Goal: Information Seeking & Learning: Check status

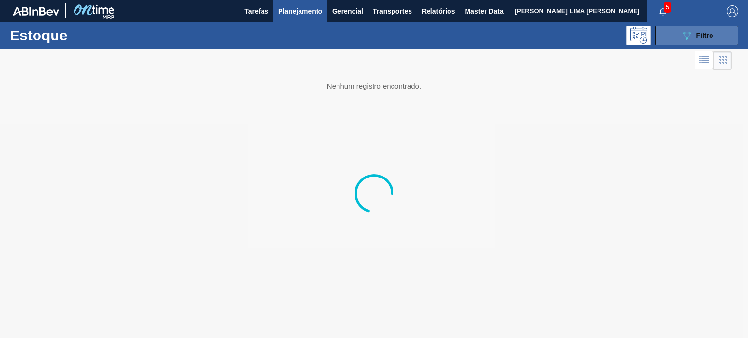
click at [669, 39] on button "089F7B8B-B2A5-4AFE-B5C0-19BA573D28AC Filtro" at bounding box center [696, 35] width 83 height 19
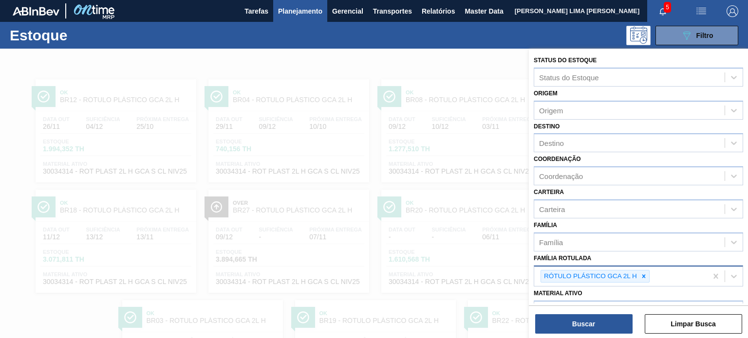
click at [644, 276] on icon at bounding box center [643, 275] width 3 height 3
type Rotulada "gca 200"
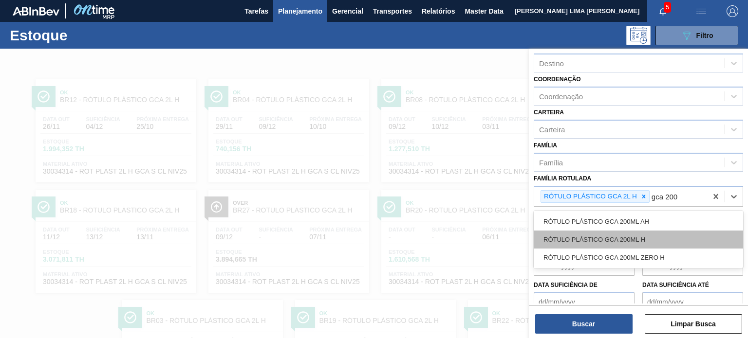
scroll to position [97, 0]
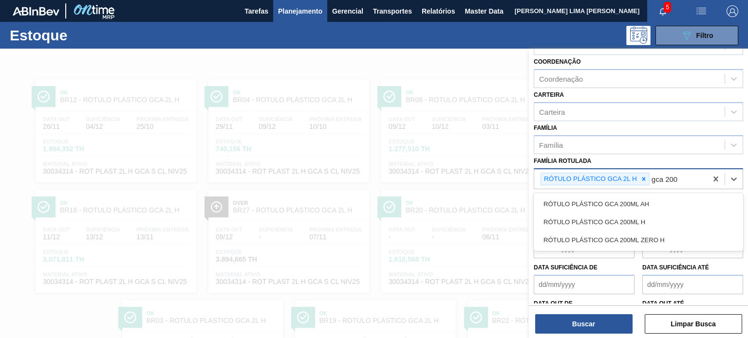
click at [640, 176] on icon at bounding box center [643, 179] width 7 height 7
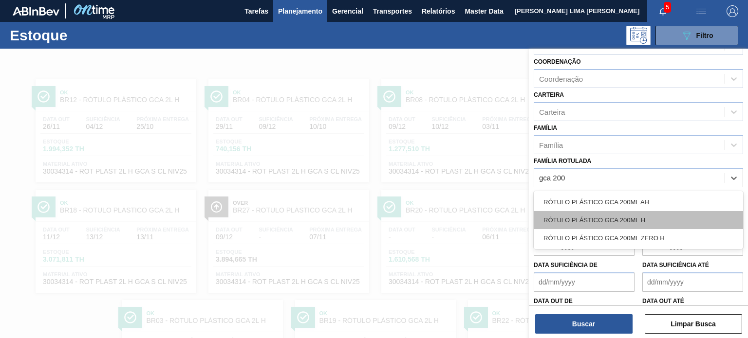
click at [642, 212] on div "RÓTULO PLÁSTICO GCA 200ML H" at bounding box center [637, 220] width 209 height 18
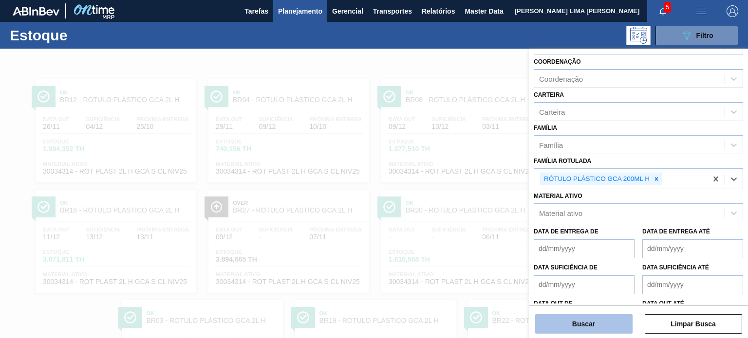
click at [538, 326] on button "Buscar" at bounding box center [583, 323] width 97 height 19
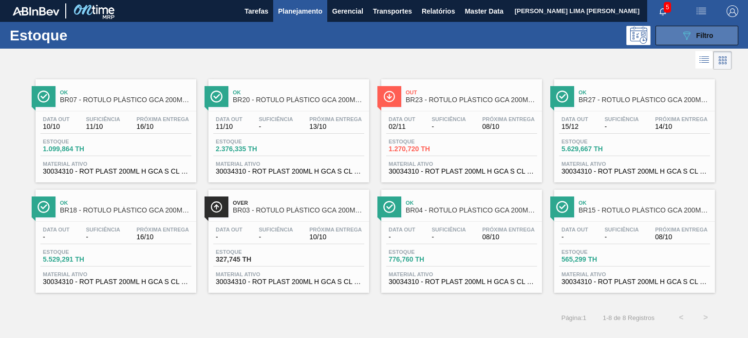
click at [703, 35] on span "Filtro" at bounding box center [704, 36] width 17 height 8
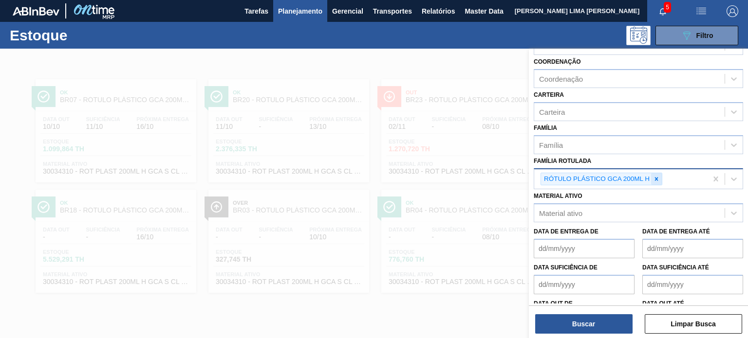
click at [657, 179] on icon at bounding box center [656, 179] width 7 height 7
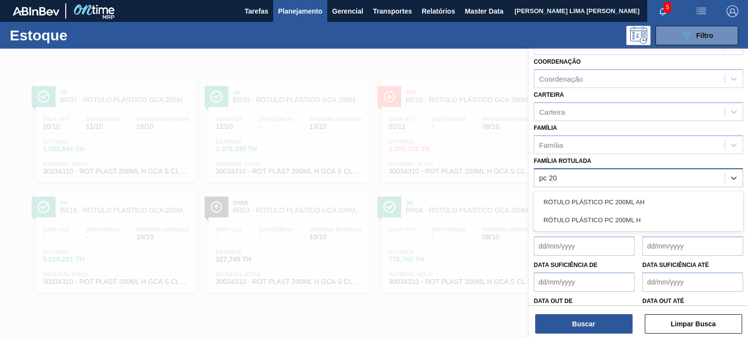
type Rotulada "pc 200"
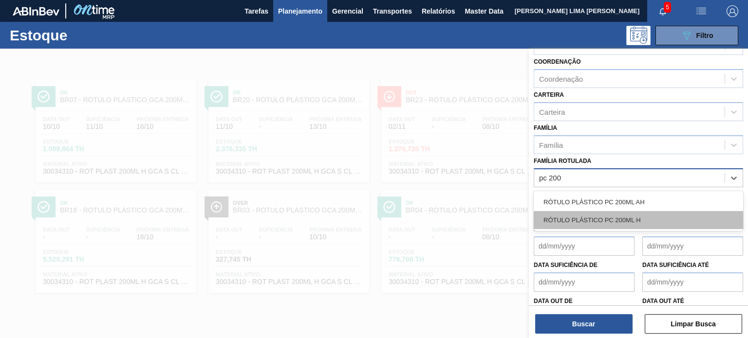
click at [639, 213] on div "RÓTULO PLÁSTICO PC 200ML H" at bounding box center [637, 220] width 209 height 18
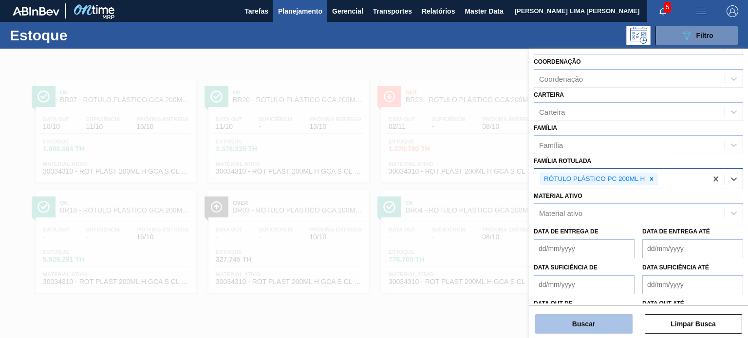
click at [615, 318] on button "Buscar" at bounding box center [583, 323] width 97 height 19
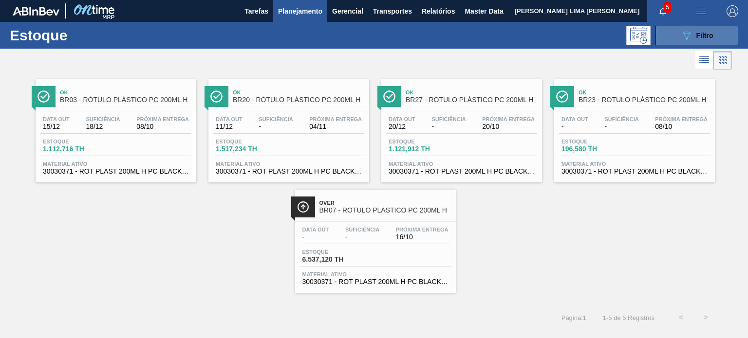
click at [677, 38] on button "089F7B8B-B2A5-4AFE-B5C0-19BA573D28AC Filtro" at bounding box center [696, 35] width 83 height 19
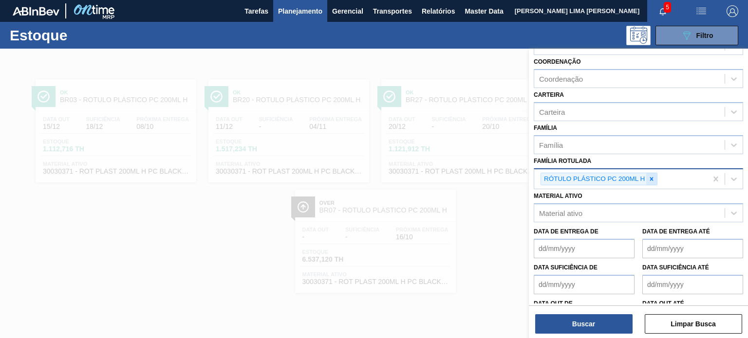
click at [653, 178] on icon at bounding box center [651, 179] width 7 height 7
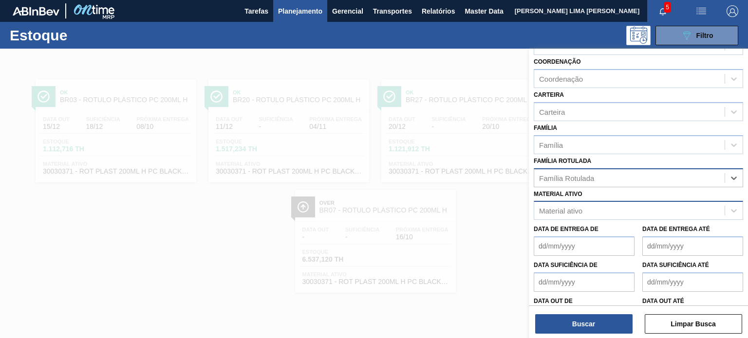
click at [579, 207] on div "Material ativo" at bounding box center [560, 211] width 43 height 8
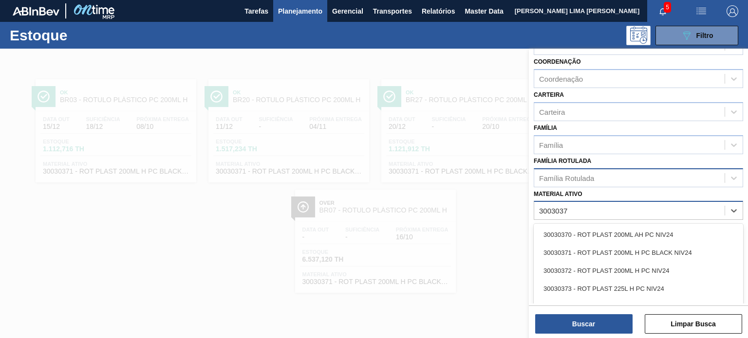
type ativo "30030372"
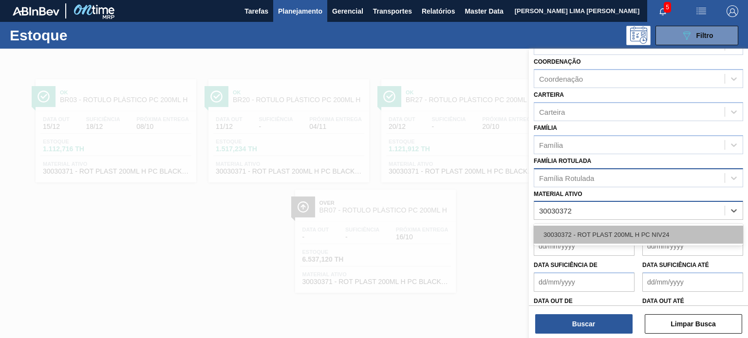
click at [578, 238] on div "30030372 - ROT PLAST 200ML H PC NIV24" at bounding box center [637, 235] width 209 height 18
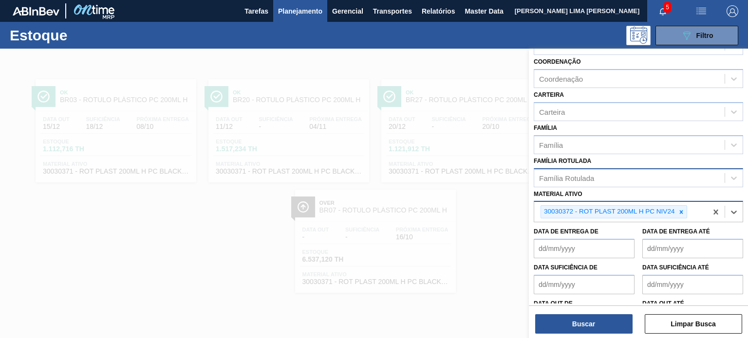
click at [590, 335] on div "Status do Estoque Status do Estoque Origem Origem Destino Destino Coordenação C…" at bounding box center [638, 195] width 219 height 292
click at [589, 331] on button "Buscar" at bounding box center [583, 323] width 97 height 19
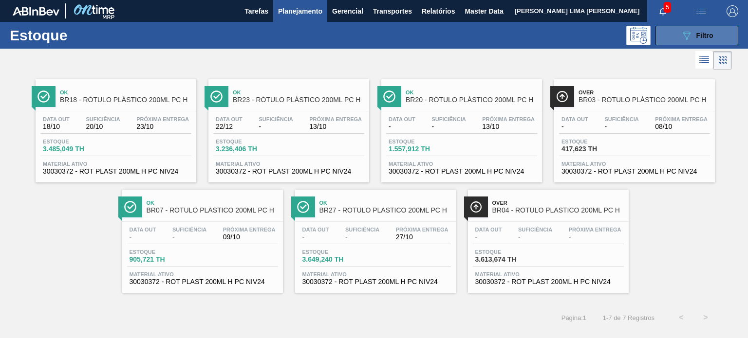
click at [683, 34] on icon "089F7B8B-B2A5-4AFE-B5C0-19BA573D28AC" at bounding box center [686, 36] width 12 height 12
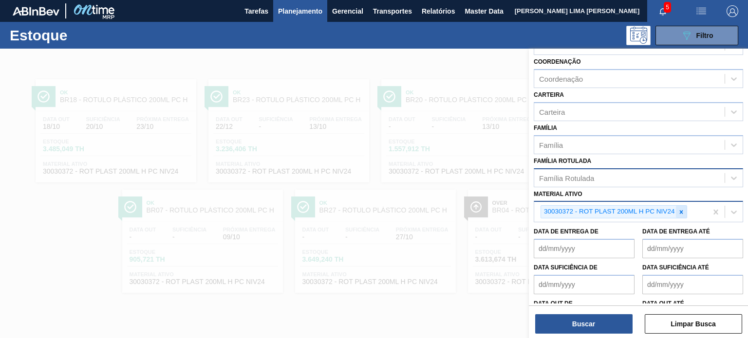
click at [679, 210] on icon at bounding box center [680, 211] width 3 height 3
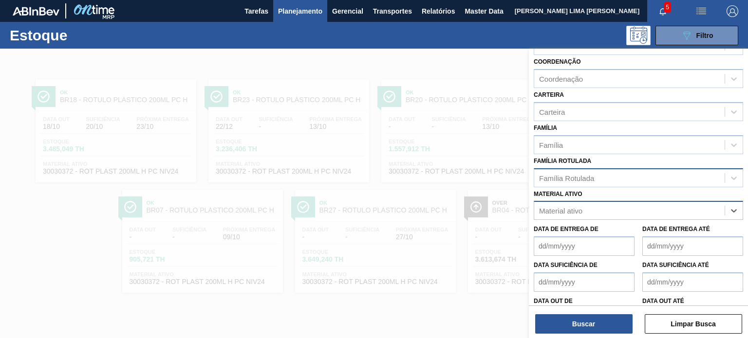
click at [574, 188] on div "Material ativo option 30030372 - ROT PLAST 200ML H PC NIV24, deselected. Select…" at bounding box center [637, 203] width 209 height 33
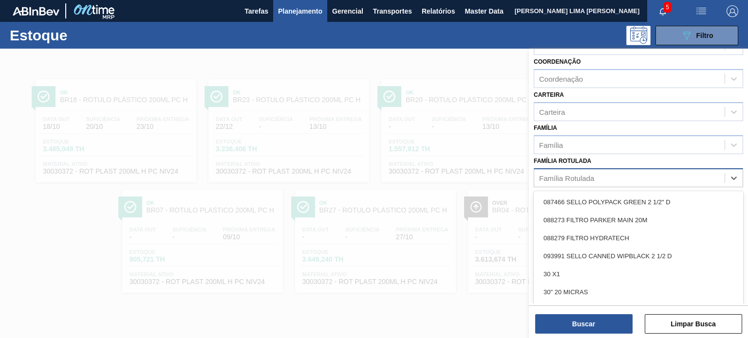
click at [567, 180] on div "Família Rotulada" at bounding box center [566, 178] width 55 height 8
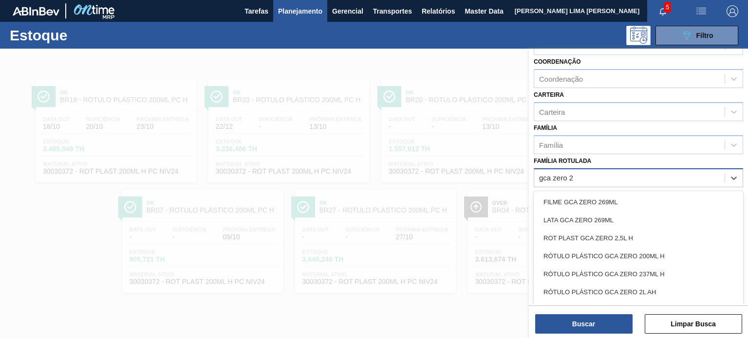
type Rotulada "gca zero 2l"
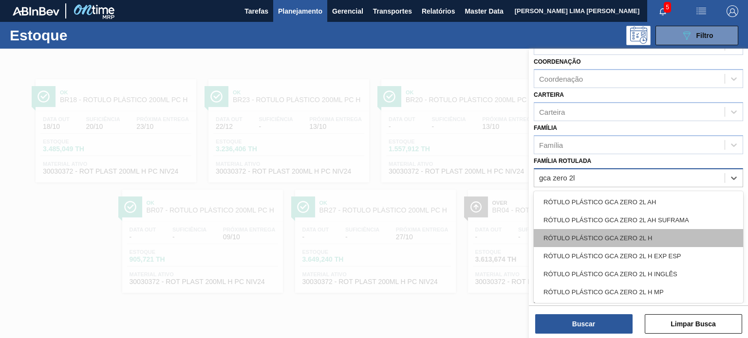
click at [648, 234] on div "RÓTULO PLÁSTICO GCA ZERO 2L H" at bounding box center [637, 238] width 209 height 18
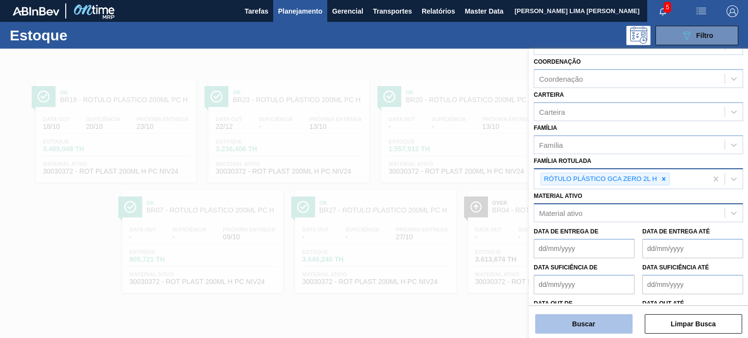
click at [611, 315] on button "Buscar" at bounding box center [583, 323] width 97 height 19
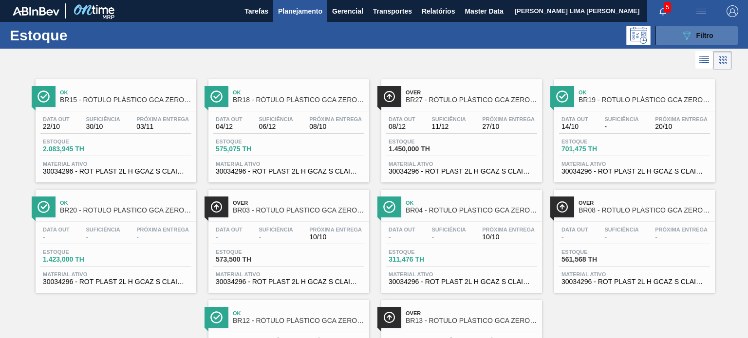
click at [704, 37] on span "Filtro" at bounding box center [704, 36] width 17 height 8
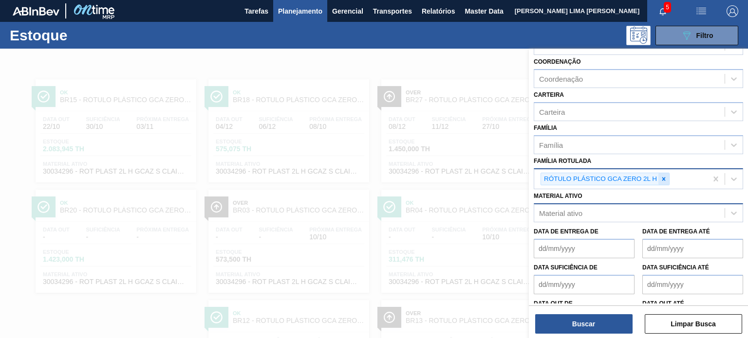
click at [667, 178] on div at bounding box center [663, 179] width 11 height 12
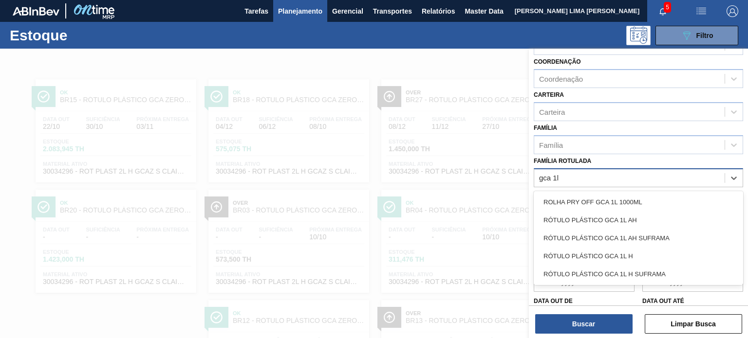
type Rotulada "gca 1l h"
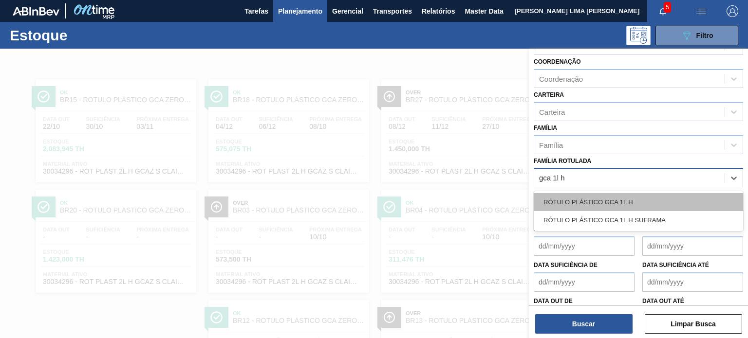
click at [624, 198] on div "RÓTULO PLÁSTICO GCA 1L H" at bounding box center [637, 202] width 209 height 18
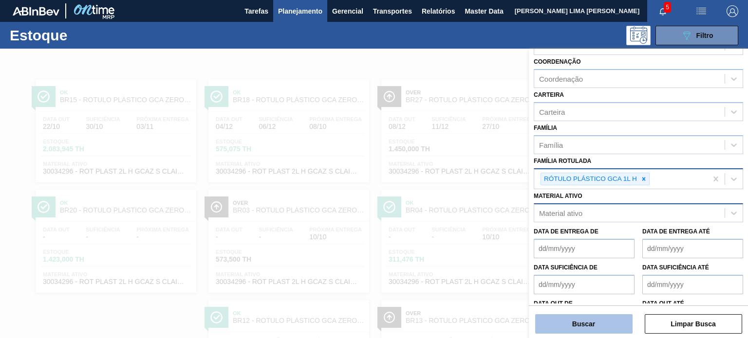
click at [611, 320] on button "Buscar" at bounding box center [583, 323] width 97 height 19
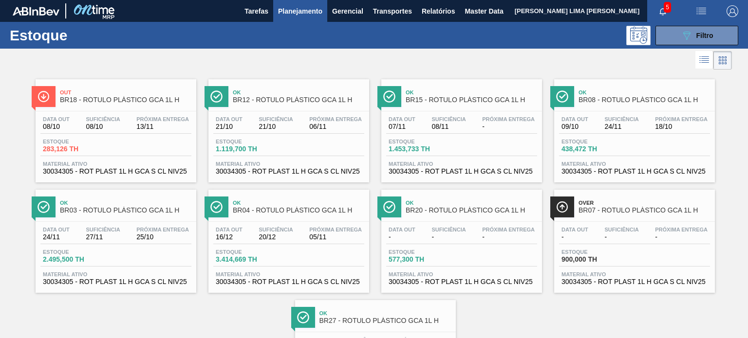
click at [333, 49] on div at bounding box center [366, 60] width 732 height 23
click at [719, 32] on button "089F7B8B-B2A5-4AFE-B5C0-19BA573D28AC Filtro" at bounding box center [696, 35] width 83 height 19
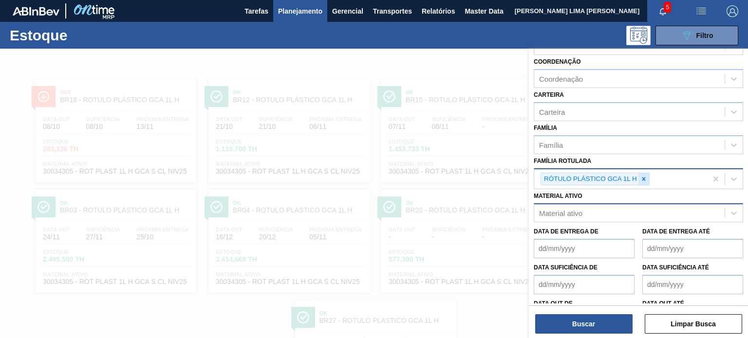
click at [644, 179] on icon at bounding box center [643, 179] width 7 height 7
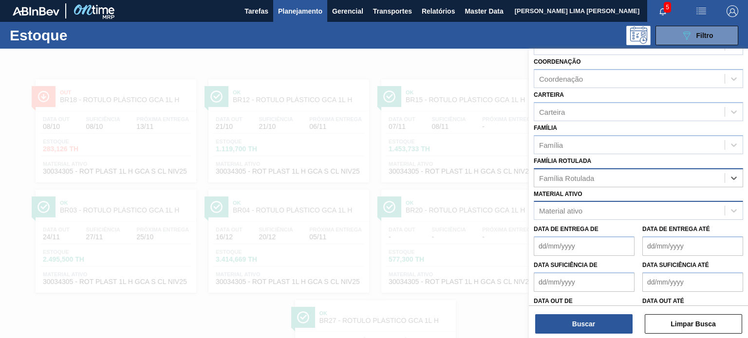
paste Rotulada "RÓTULO PLÁSTICO PC TWIST 2L H"
type Rotulada "RÓTULO PLÁSTICO PC TWIST 2L H"
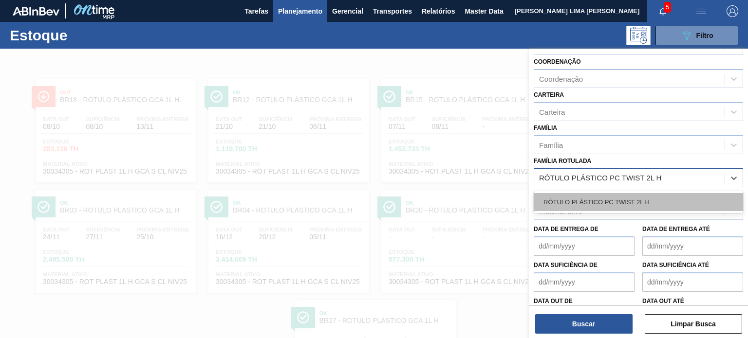
click at [627, 201] on div "RÓTULO PLÁSTICO PC TWIST 2L H" at bounding box center [637, 202] width 209 height 18
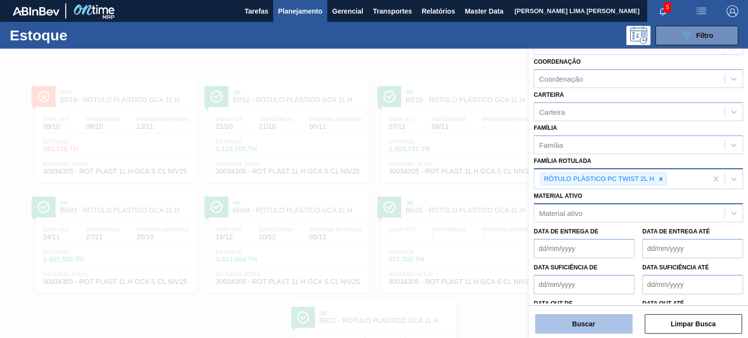
click at [611, 315] on button "Buscar" at bounding box center [583, 323] width 97 height 19
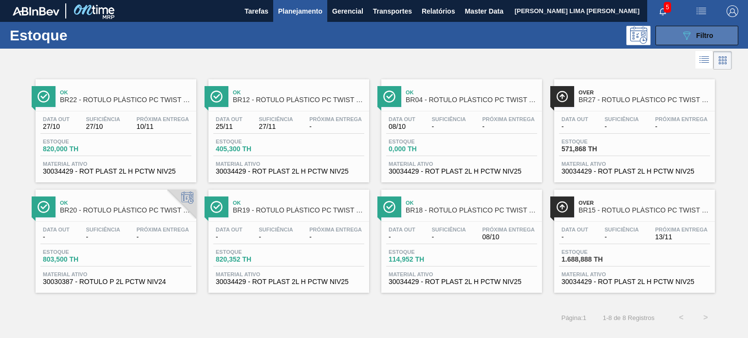
click at [679, 44] on button "089F7B8B-B2A5-4AFE-B5C0-19BA573D28AC Filtro" at bounding box center [696, 35] width 83 height 19
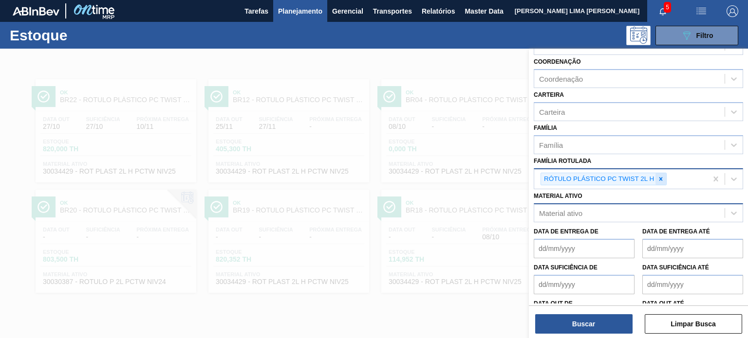
click at [660, 177] on icon at bounding box center [660, 178] width 3 height 3
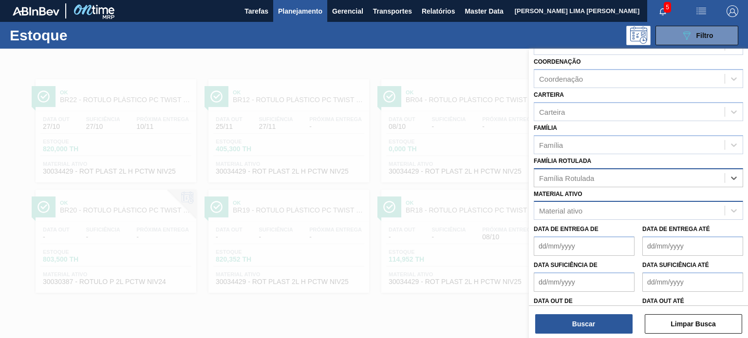
paste Rotulada "TAMPA DE ALUMÍNIO DOURADA BALL CDL"
type Rotulada "TAMPA DE ALUMÍNIO DOURADA BALL CDL"
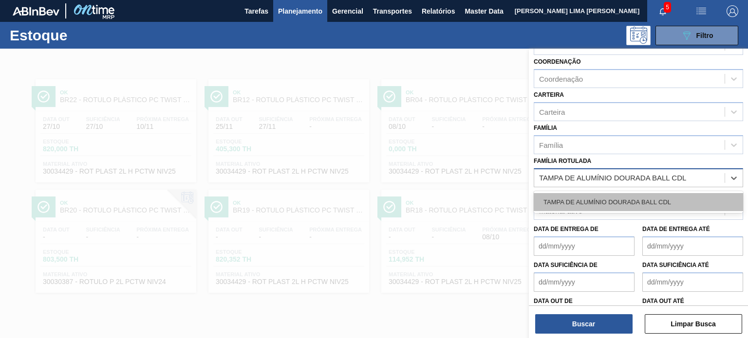
click at [636, 198] on div "TAMPA DE ALUMÍNIO DOURADA BALL CDL" at bounding box center [637, 202] width 209 height 18
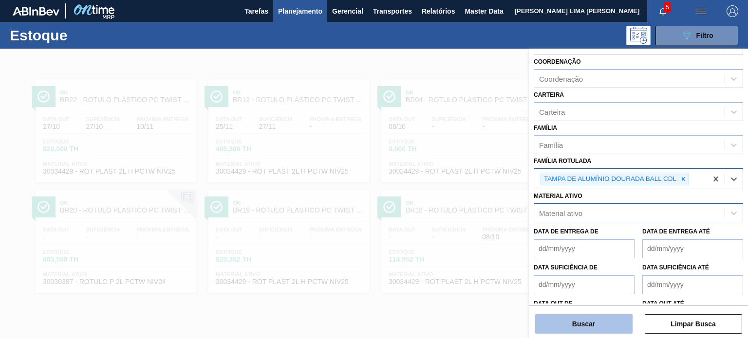
click at [606, 329] on button "Buscar" at bounding box center [583, 323] width 97 height 19
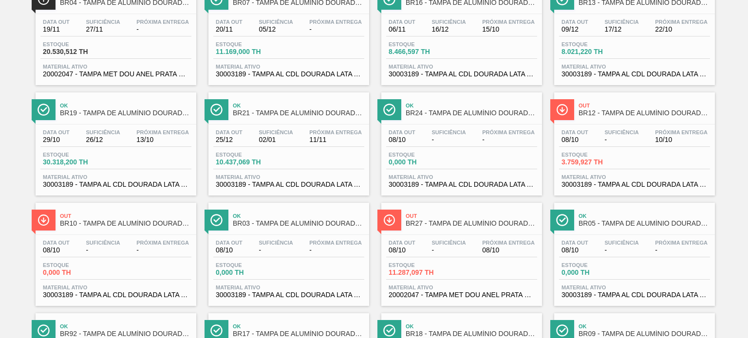
scroll to position [419, 0]
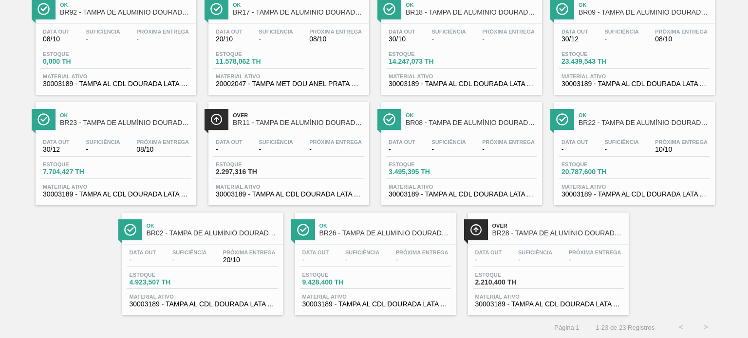
click at [156, 266] on div "Data out - Suficiência - Próxima Entrega 20/10 Estoque 4.923,507 TH Material at…" at bounding box center [202, 278] width 161 height 66
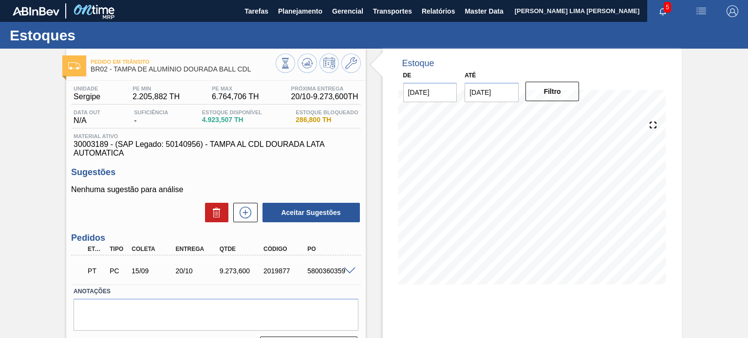
click at [226, 273] on div "9.273,600" at bounding box center [241, 271] width 48 height 8
click at [212, 122] on span "4.923,507 TH" at bounding box center [232, 119] width 60 height 7
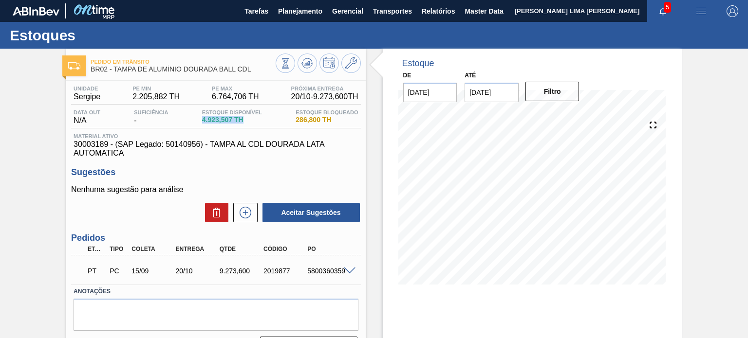
click at [212, 122] on span "4.923,507 TH" at bounding box center [232, 119] width 60 height 7
click at [309, 67] on icon at bounding box center [307, 65] width 10 height 5
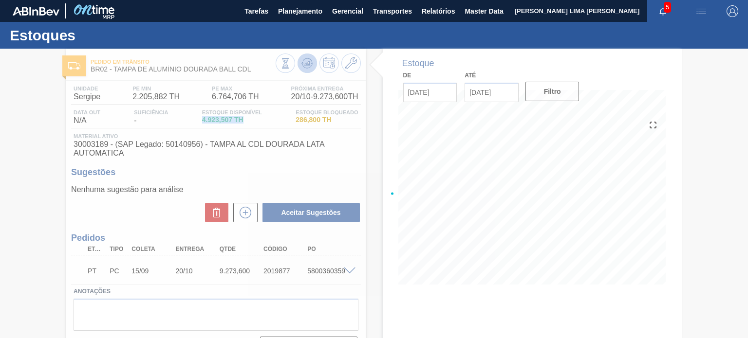
click at [309, 67] on div at bounding box center [374, 194] width 748 height 290
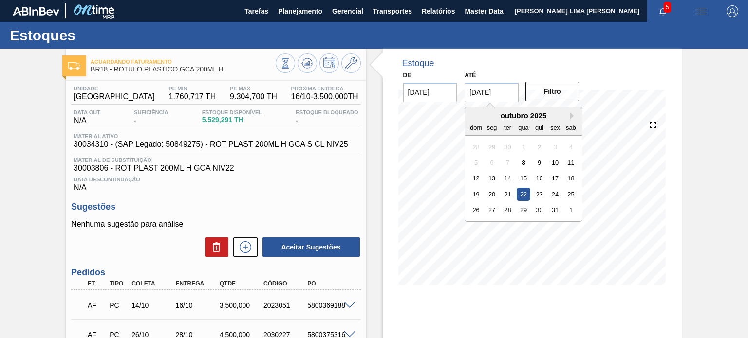
click at [491, 95] on input "[DATE]" at bounding box center [491, 92] width 54 height 19
click at [576, 118] on div "outubro 2025" at bounding box center [523, 115] width 117 height 8
click at [572, 117] on button "Next Month" at bounding box center [573, 115] width 7 height 7
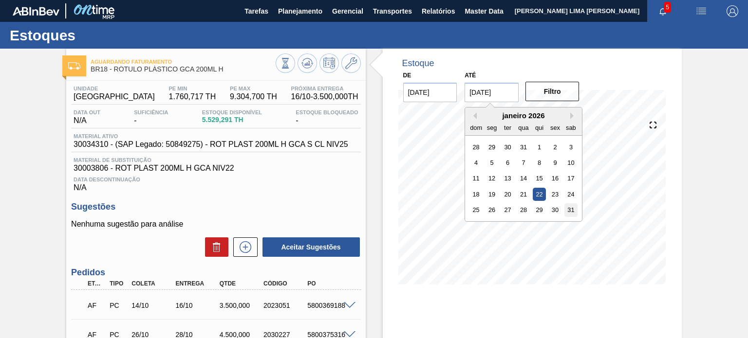
click at [571, 206] on div "31" at bounding box center [570, 209] width 13 height 13
type input "[DATE]"
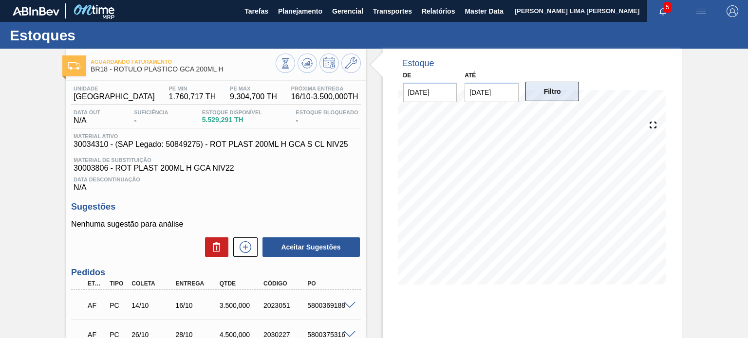
click at [552, 96] on button "Filtro" at bounding box center [552, 91] width 54 height 19
drag, startPoint x: 204, startPoint y: 70, endPoint x: 114, endPoint y: 68, distance: 90.5
click at [114, 68] on span "BR18 - RÓTULO PLÁSTICO GCA 200ML H" at bounding box center [183, 69] width 184 height 7
copy span "RÓTULO PLÁSTICO GCA 200ML H"
drag, startPoint x: 231, startPoint y: 120, endPoint x: 197, endPoint y: 116, distance: 34.3
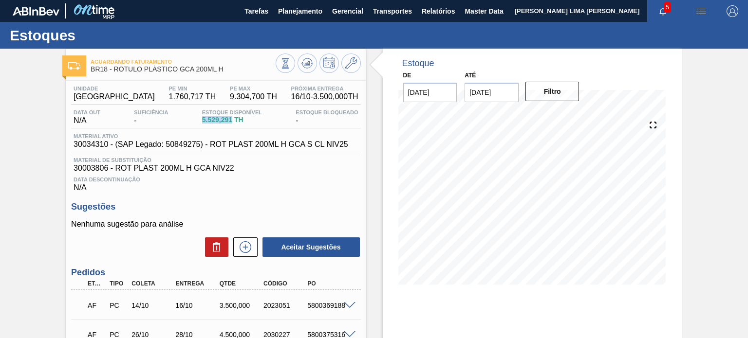
click at [196, 120] on div "Data out N/A Suficiência - Estoque Disponível 5.529,291 TH Estoque Bloqueado -" at bounding box center [215, 119] width 289 height 19
copy span "5.529,291"
click at [282, 70] on button at bounding box center [284, 63] width 19 height 19
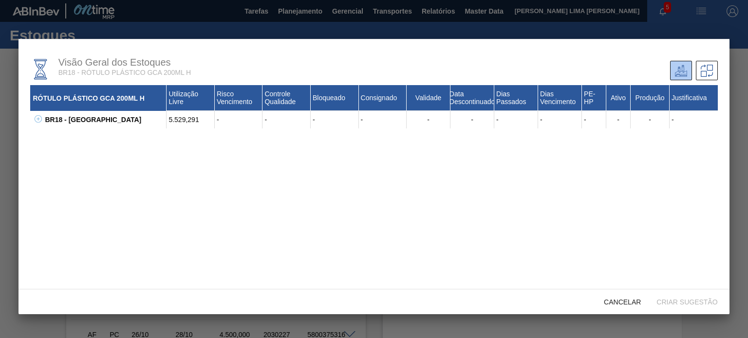
click at [36, 122] on icon at bounding box center [38, 118] width 7 height 7
click at [73, 133] on div "30003806 - ROT PLAST 200ML H GCA NIV22" at bounding box center [111, 137] width 112 height 18
copy div "30003806"
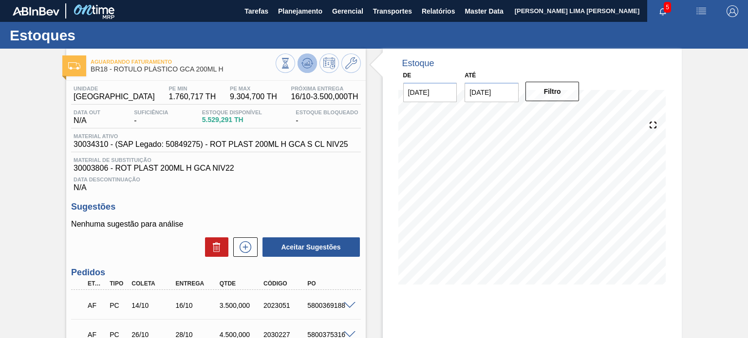
click at [308, 66] on icon at bounding box center [307, 63] width 12 height 12
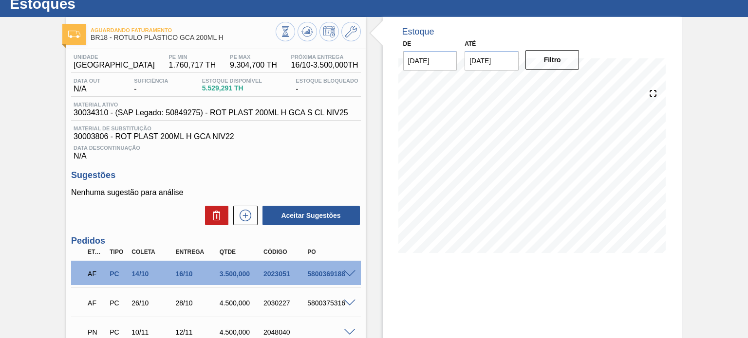
scroll to position [49, 0]
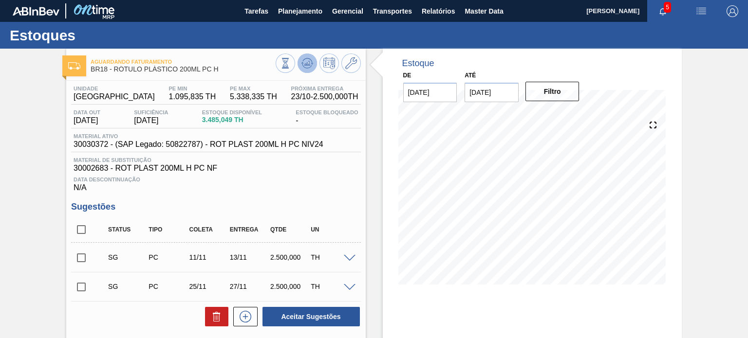
click at [309, 58] on icon at bounding box center [307, 63] width 12 height 12
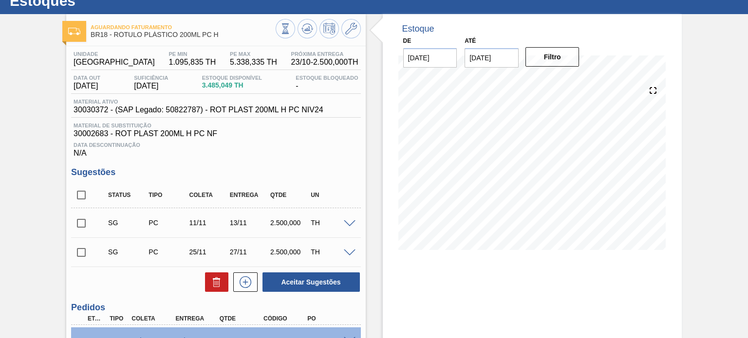
scroll to position [14, 0]
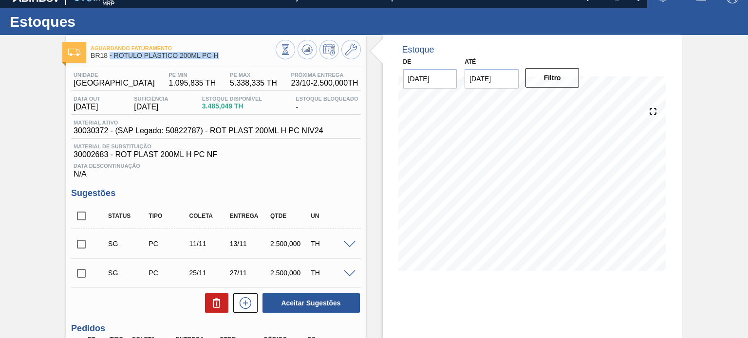
drag, startPoint x: 224, startPoint y: 57, endPoint x: 110, endPoint y: 56, distance: 114.9
click at [110, 56] on span "BR18 - RÓTULO PLÁSTICO 200ML PC H" at bounding box center [183, 55] width 184 height 7
click at [114, 56] on span "BR18 - RÓTULO PLÁSTICO 200ML PC H" at bounding box center [183, 55] width 184 height 7
drag, startPoint x: 113, startPoint y: 56, endPoint x: 232, endPoint y: 58, distance: 118.8
click at [232, 58] on span "BR18 - RÓTULO PLÁSTICO 200ML PC H" at bounding box center [183, 55] width 184 height 7
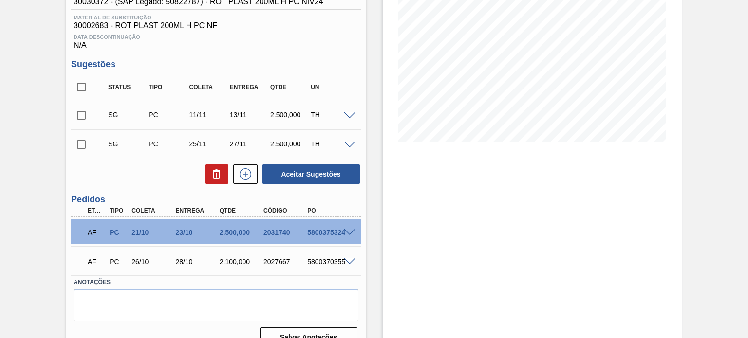
scroll to position [160, 0]
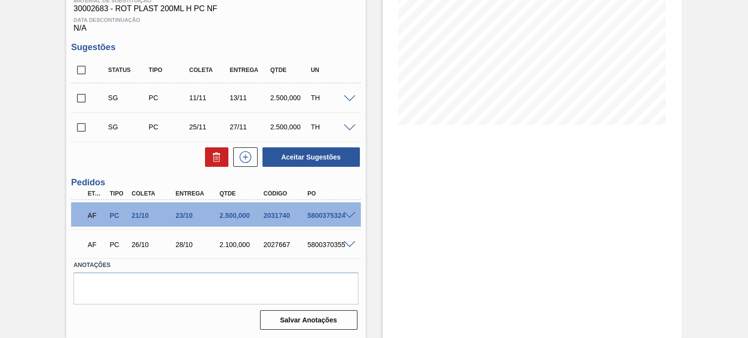
click at [270, 215] on div "2031740" at bounding box center [285, 216] width 48 height 8
copy div "2031740"
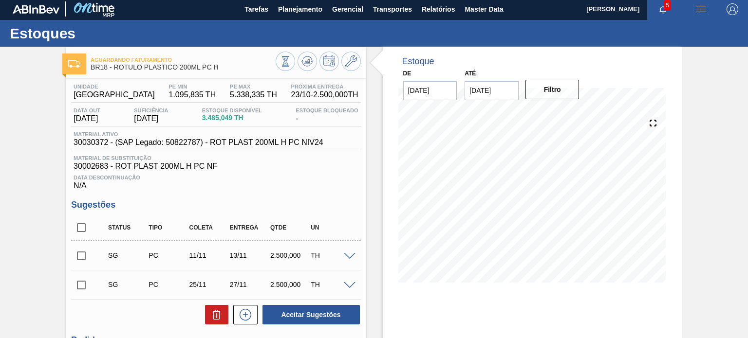
scroll to position [0, 0]
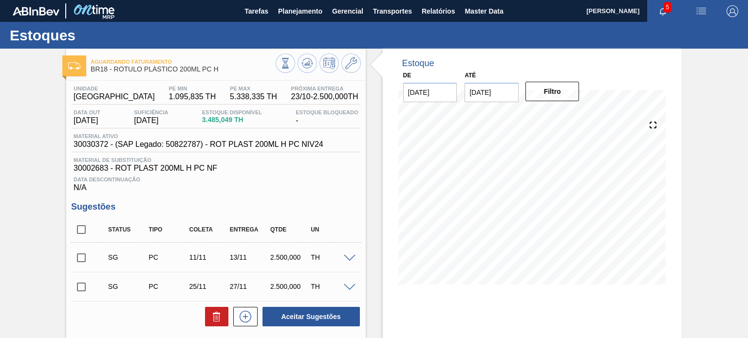
click at [359, 58] on div at bounding box center [317, 65] width 85 height 22
click at [354, 59] on icon at bounding box center [351, 63] width 12 height 12
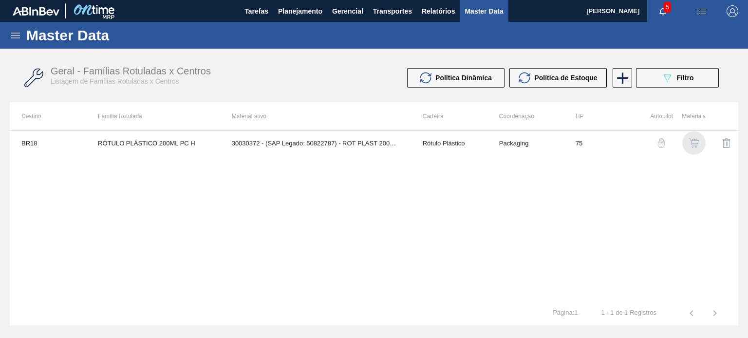
click at [697, 141] on img "button" at bounding box center [694, 143] width 10 height 10
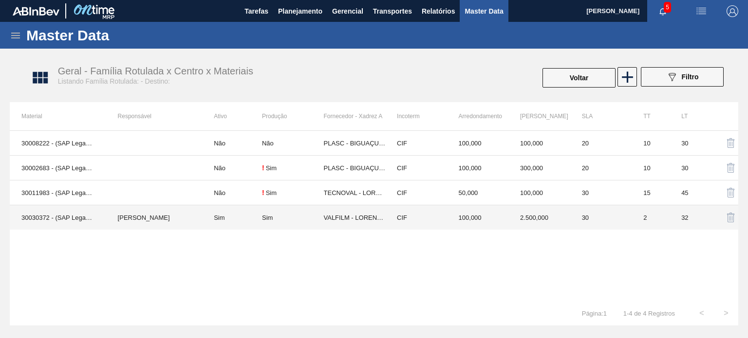
click at [410, 218] on td "CIF" at bounding box center [416, 217] width 62 height 25
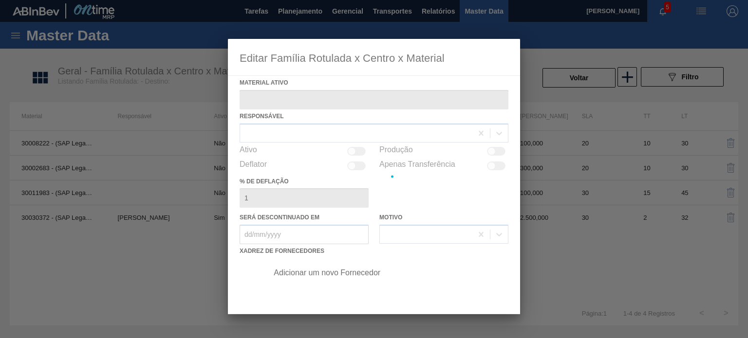
type ativo "30030372 - (SAP Legado: 50822787) - ROT PLAST 200ML H PC NIV24"
checkbox input "true"
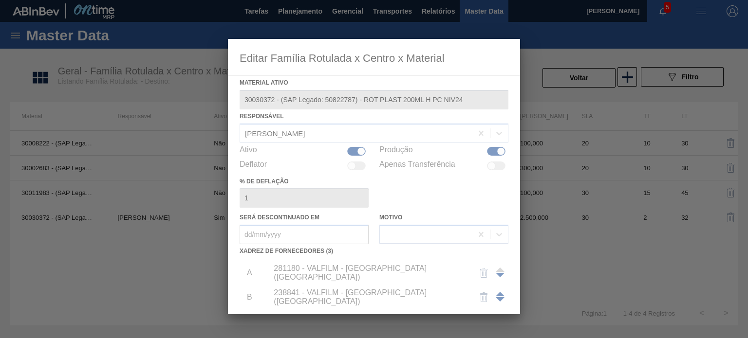
click at [347, 273] on div at bounding box center [374, 176] width 292 height 275
click at [351, 273] on div at bounding box center [374, 176] width 292 height 275
click at [357, 272] on div at bounding box center [374, 176] width 292 height 275
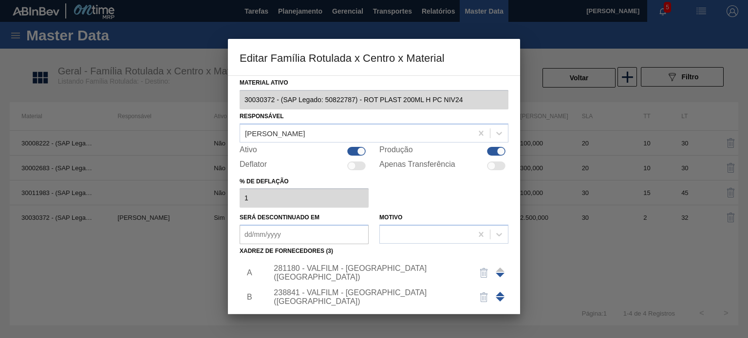
click at [360, 276] on div "281180 - VALFILM - LORENA (SP)" at bounding box center [369, 273] width 191 height 18
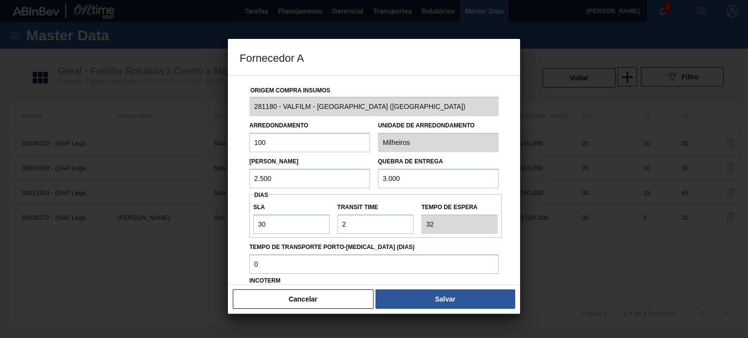
drag, startPoint x: 293, startPoint y: 181, endPoint x: 228, endPoint y: 171, distance: 65.9
click at [228, 171] on div "Origem Compra Insumos 281180 - VALFILM - LORENA (SP) Arredondamento 100 Unidade…" at bounding box center [374, 180] width 292 height 210
type input "3.000"
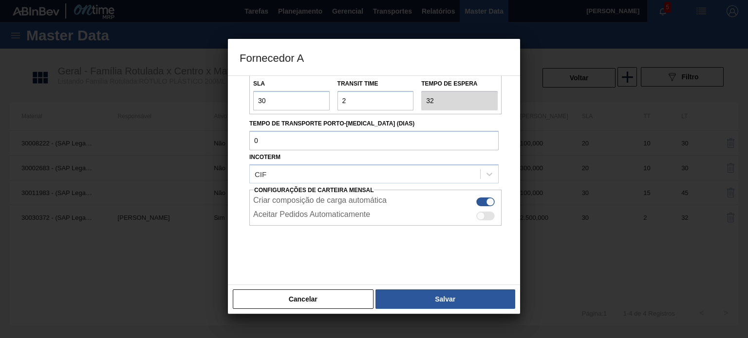
scroll to position [124, 0]
type input "3.500"
drag, startPoint x: 455, startPoint y: 281, endPoint x: 452, endPoint y: 295, distance: 14.3
click at [455, 282] on div "Origem Compra Insumos 281180 - VALFILM - LORENA (SP) Arredondamento 100 Unidade…" at bounding box center [374, 180] width 292 height 210
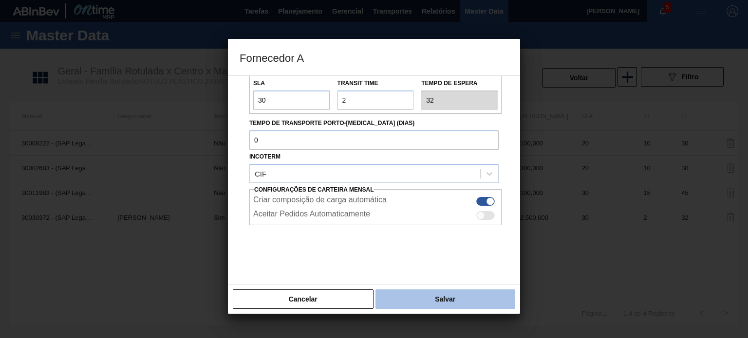
click at [452, 295] on button "Salvar" at bounding box center [445, 299] width 140 height 19
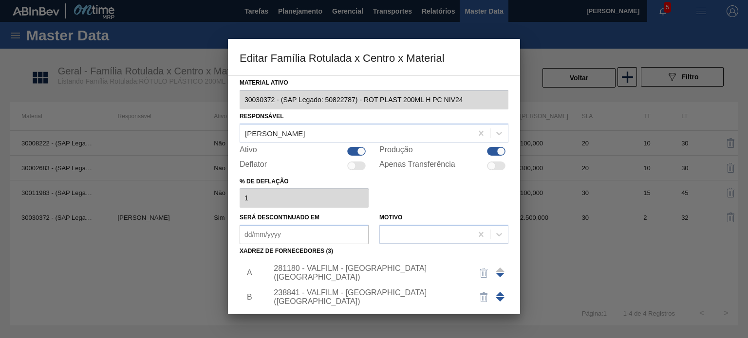
scroll to position [99, 0]
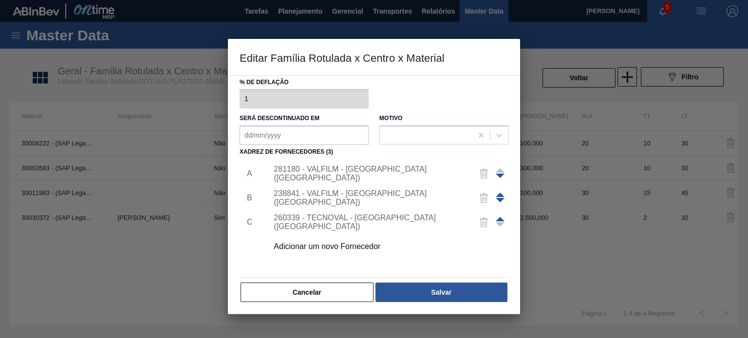
click at [450, 296] on button "Salvar" at bounding box center [441, 292] width 132 height 19
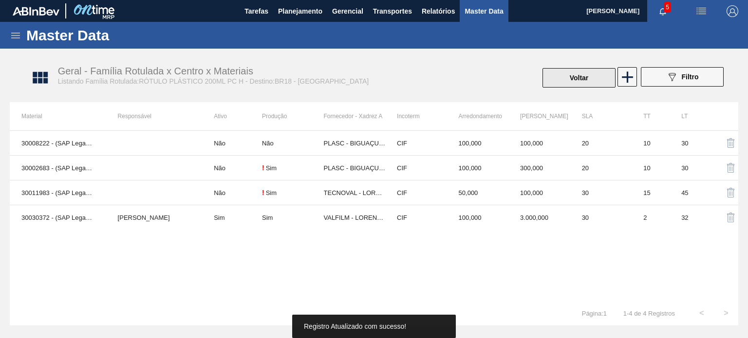
click at [575, 80] on button "Voltar" at bounding box center [578, 77] width 73 height 19
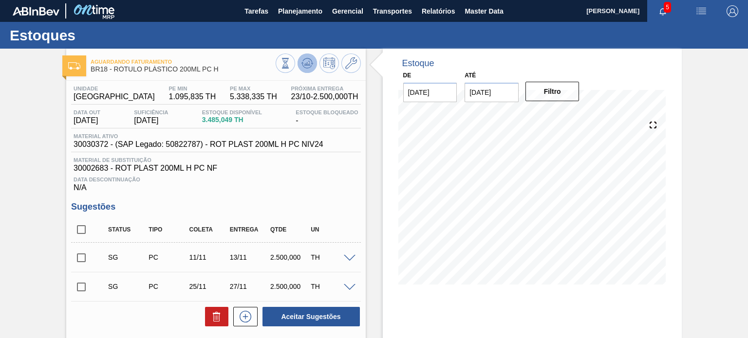
click at [309, 69] on span at bounding box center [307, 63] width 12 height 12
click at [353, 67] on icon at bounding box center [351, 63] width 12 height 12
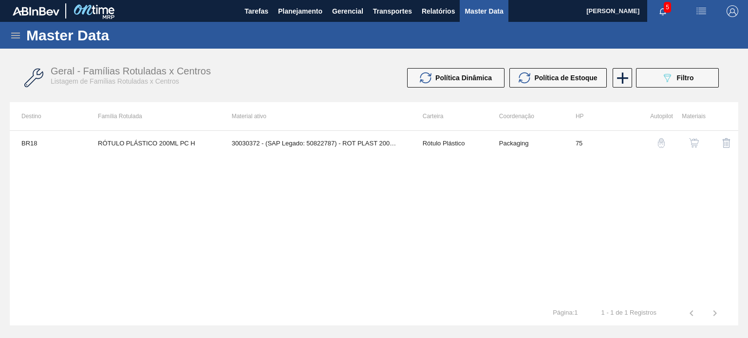
click at [695, 146] on img "button" at bounding box center [694, 143] width 10 height 10
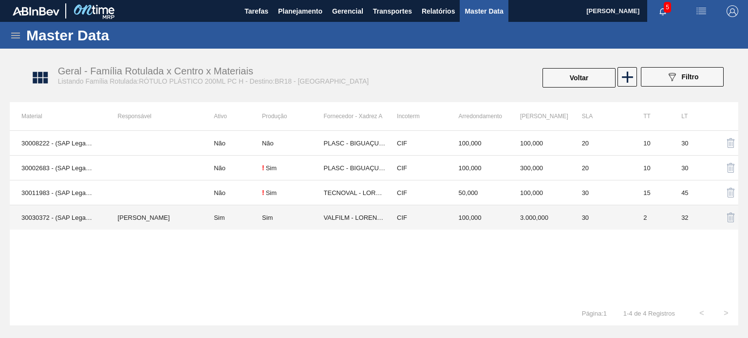
click at [421, 211] on td "CIF" at bounding box center [416, 217] width 62 height 25
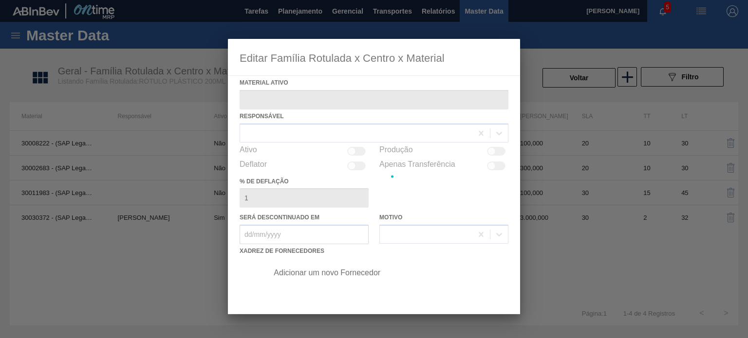
type ativo "30030372 - (SAP Legado: 50822787) - ROT PLAST 200ML H PC NIV24"
checkbox input "true"
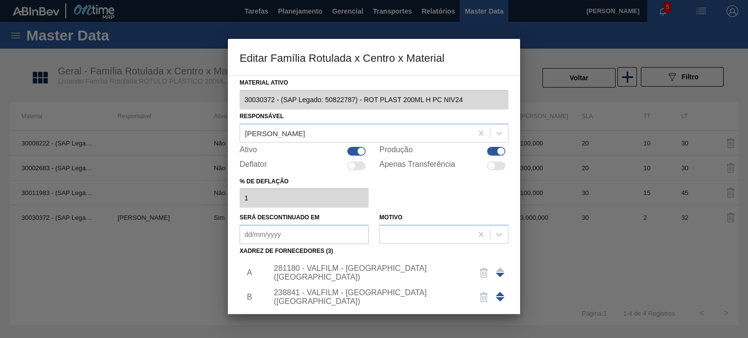
click at [321, 269] on div "281180 - VALFILM - LORENA (SP)" at bounding box center [369, 273] width 191 height 18
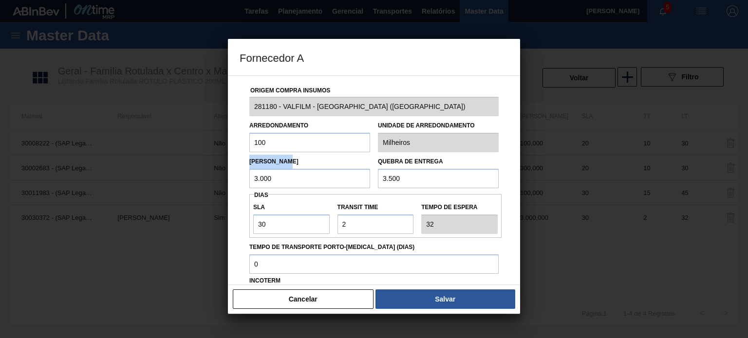
drag, startPoint x: 262, startPoint y: 164, endPoint x: 230, endPoint y: 164, distance: 32.6
click at [230, 162] on div "Origem Compra Insumos 281180 - VALFILM - LORENA (SP) Arredondamento 100 Unidade…" at bounding box center [374, 180] width 292 height 210
drag, startPoint x: 262, startPoint y: 176, endPoint x: 240, endPoint y: 175, distance: 21.9
click at [240, 175] on div "Origem Compra Insumos 281180 - VALFILM - LORENA (SP) Arredondamento 100 Unidade…" at bounding box center [373, 237] width 269 height 322
type input "3.500"
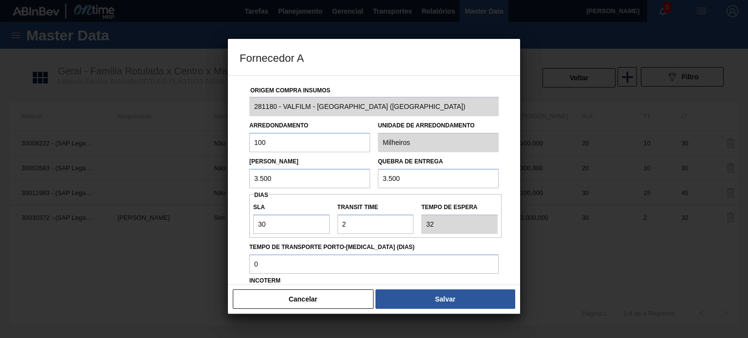
drag, startPoint x: 401, startPoint y: 181, endPoint x: 351, endPoint y: 170, distance: 51.2
click at [351, 170] on div "Lote Mínimo 3.500 Quebra de entrega 3.500" at bounding box center [373, 170] width 257 height 36
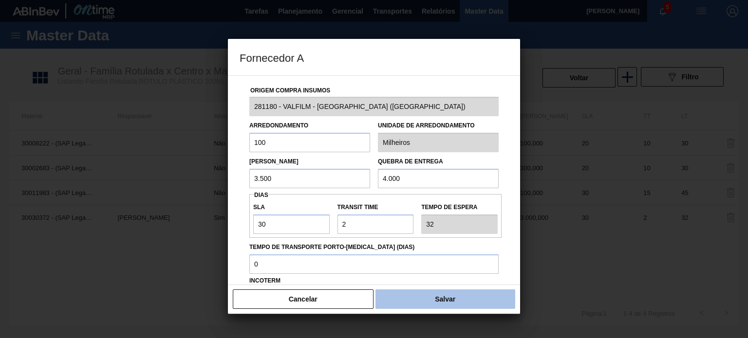
type input "4.000"
click at [427, 298] on button "Salvar" at bounding box center [445, 299] width 140 height 19
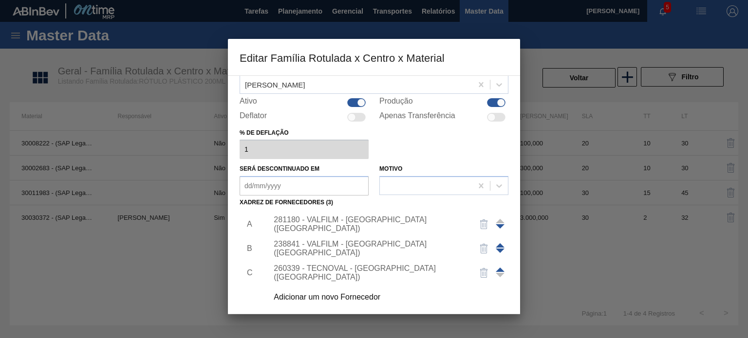
scroll to position [99, 0]
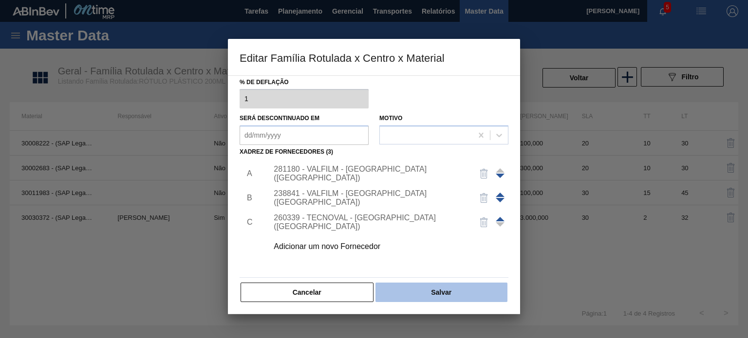
click at [428, 293] on button "Salvar" at bounding box center [441, 292] width 132 height 19
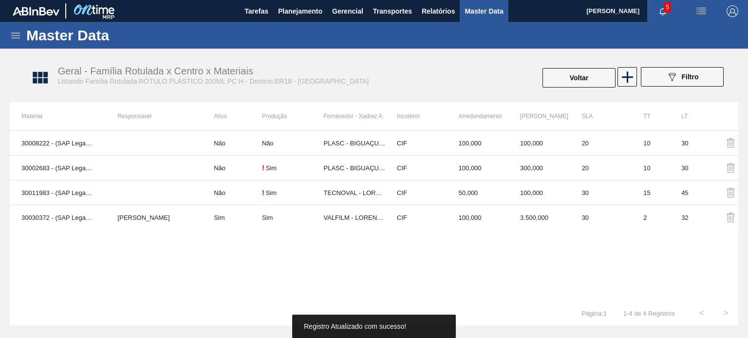
click at [560, 82] on button "Voltar" at bounding box center [578, 77] width 73 height 19
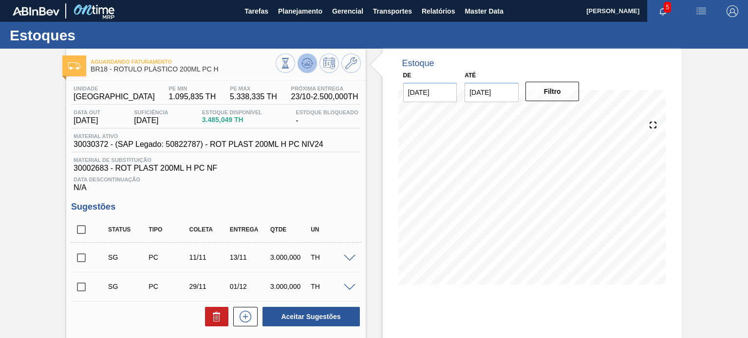
click at [302, 66] on icon at bounding box center [307, 63] width 12 height 12
click at [88, 255] on input "checkbox" at bounding box center [81, 258] width 20 height 20
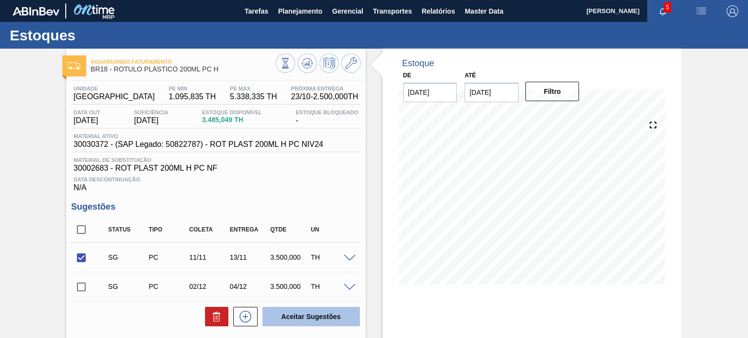
click at [276, 311] on button "Aceitar Sugestões" at bounding box center [310, 316] width 97 height 19
checkbox input "false"
click at [74, 252] on input "checkbox" at bounding box center [81, 258] width 20 height 20
click at [266, 304] on div "Status Tipo Coleta Entrega Qtde UN SG PC 11/11 13/11 3.500,000 TH Material 3003…" at bounding box center [215, 272] width 289 height 110
click at [276, 312] on div "Status Tipo Coleta Entrega Qtde UN SG PC 11/11 13/11 3.500,000 TH Material 3003…" at bounding box center [215, 272] width 289 height 110
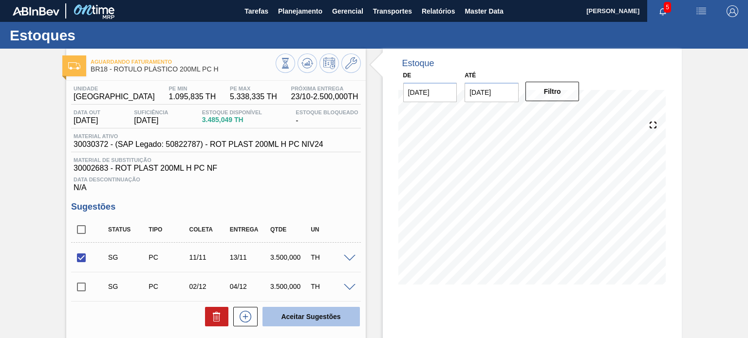
click at [274, 309] on button "Aceitar Sugestões" at bounding box center [310, 316] width 97 height 19
checkbox input "false"
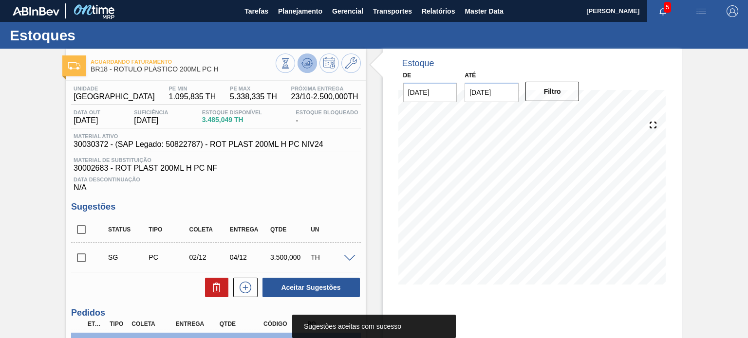
click at [308, 66] on icon at bounding box center [307, 63] width 12 height 12
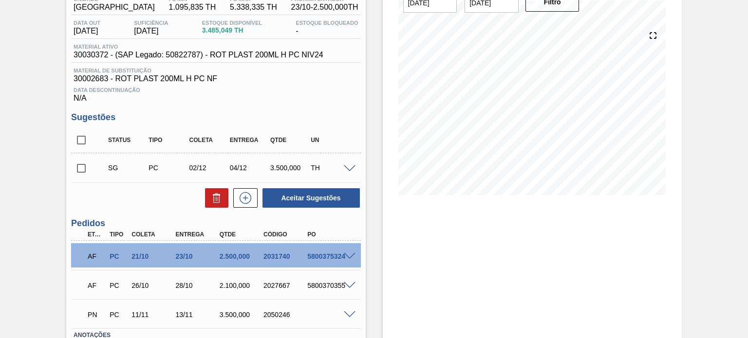
scroll to position [160, 0]
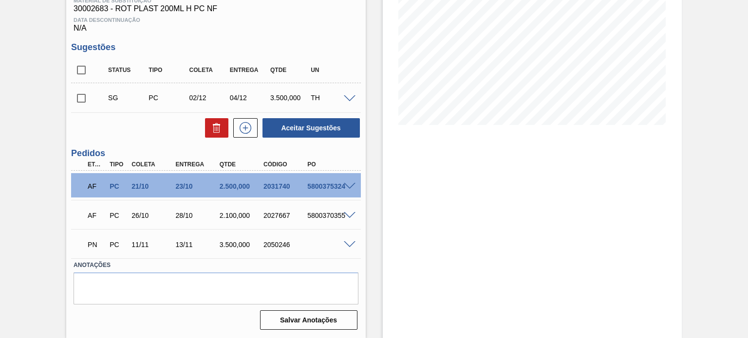
click at [272, 189] on div "2031740" at bounding box center [285, 187] width 48 height 8
copy div "2031740"
click at [279, 216] on div "2027667" at bounding box center [285, 216] width 48 height 8
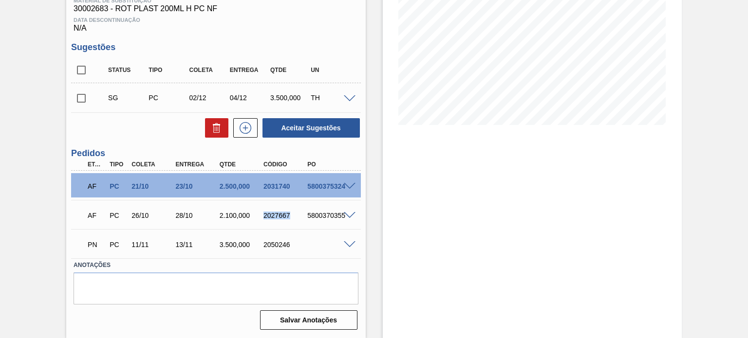
copy div "2027667"
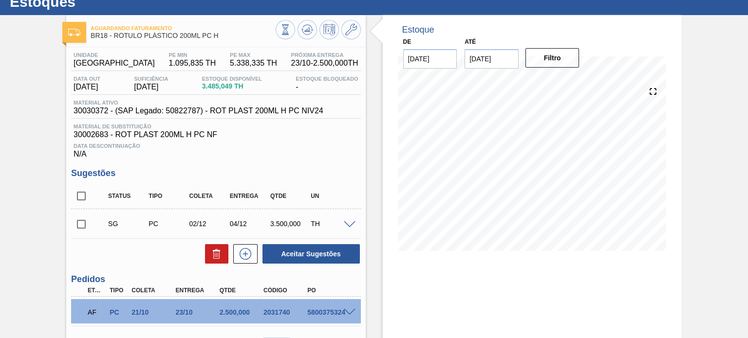
scroll to position [0, 0]
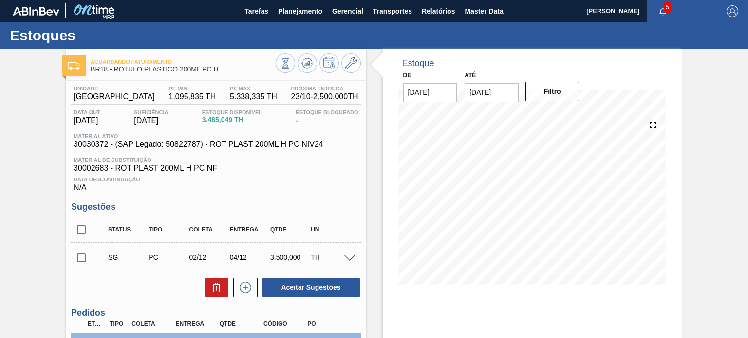
click at [217, 73] on div "Aguardando Faturamento BR18 - RÓTULO PLÁSTICO 200ML PC H" at bounding box center [183, 66] width 184 height 22
drag, startPoint x: 220, startPoint y: 71, endPoint x: 112, endPoint y: 70, distance: 107.6
click at [113, 70] on span "BR18 - RÓTULO PLÁSTICO 200ML PC H" at bounding box center [183, 69] width 184 height 7
copy span "RÓTULO PLÁSTICO 200ML PC H"
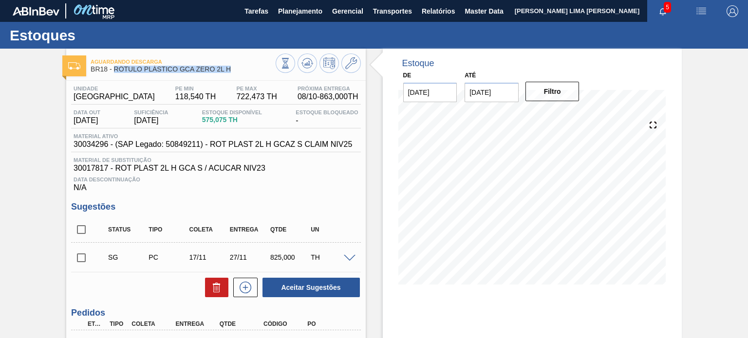
drag, startPoint x: 236, startPoint y: 70, endPoint x: 113, endPoint y: 68, distance: 122.2
click at [113, 68] on span "BR18 - RÓTULO PLÁSTICO GCA ZERO 2L H" at bounding box center [183, 69] width 184 height 7
copy span "RÓTULO PLÁSTICO GCA ZERO 2L H"
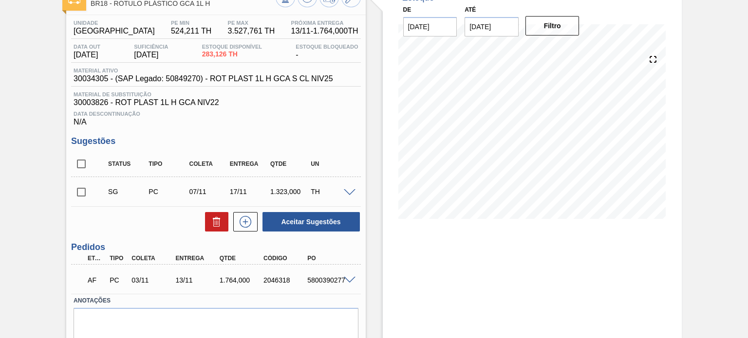
scroll to position [49, 0]
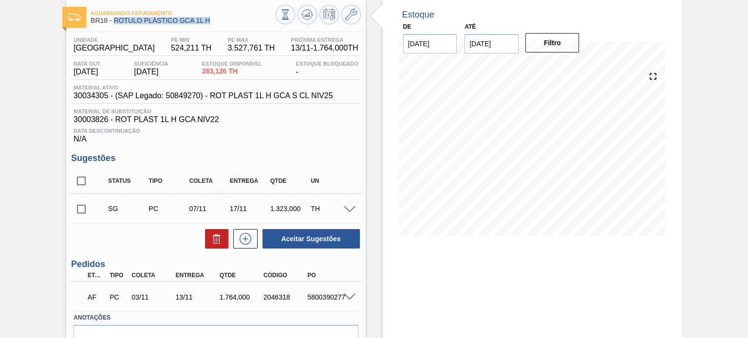
drag, startPoint x: 212, startPoint y: 23, endPoint x: 114, endPoint y: 18, distance: 98.0
click at [114, 18] on span "BR18 - RÓTULO PLÁSTICO GCA 1L H" at bounding box center [183, 20] width 184 height 7
copy span "RÓTULO PLÁSTICO GCA 1L H"
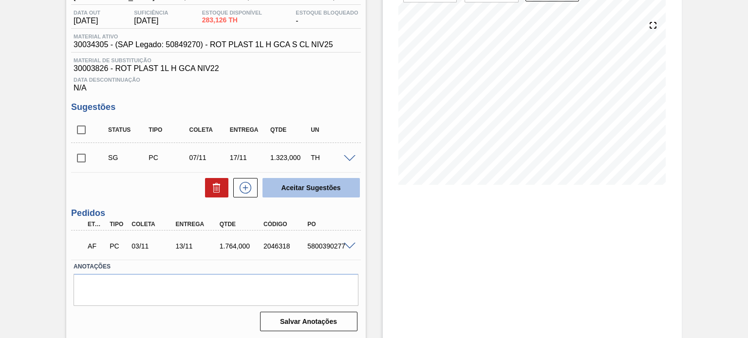
scroll to position [101, 0]
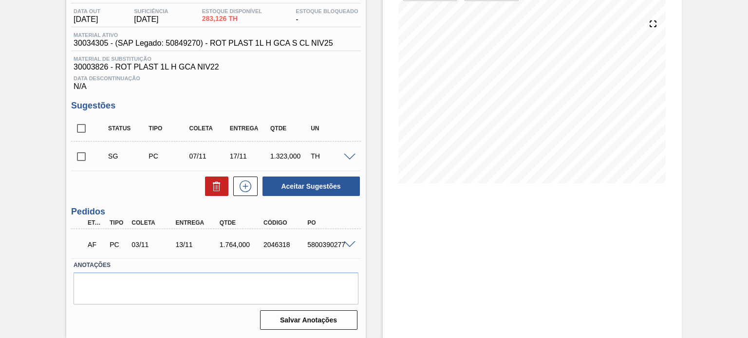
click at [268, 243] on div "2046318" at bounding box center [285, 245] width 48 height 8
copy div "2046318"
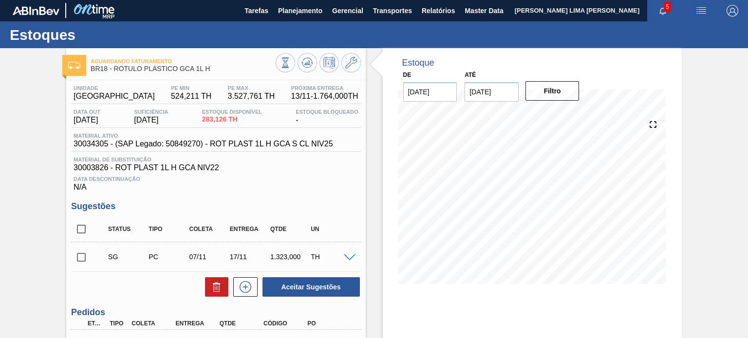
scroll to position [0, 0]
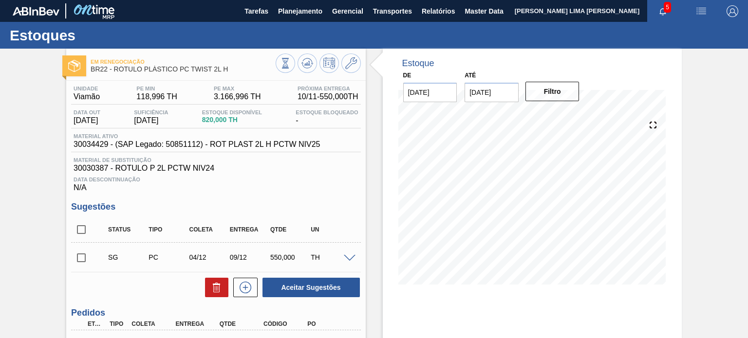
scroll to position [130, 0]
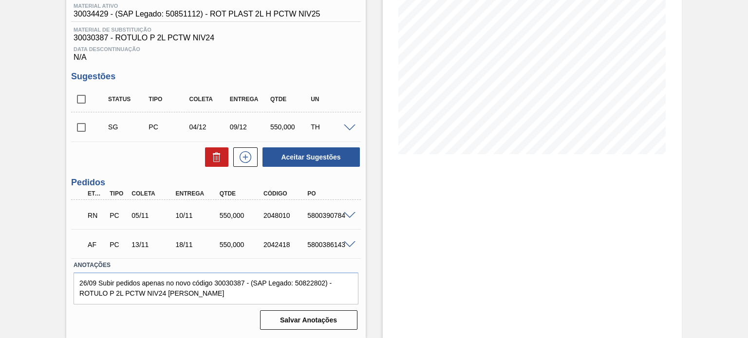
click at [346, 214] on span at bounding box center [350, 215] width 12 height 7
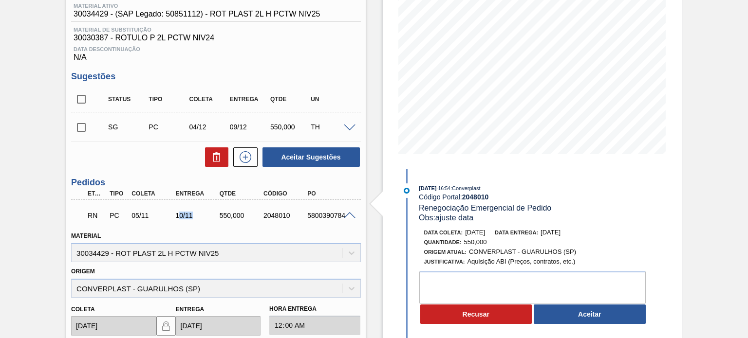
drag, startPoint x: 179, startPoint y: 216, endPoint x: 195, endPoint y: 216, distance: 16.1
click at [195, 216] on div "10/11" at bounding box center [197, 216] width 48 height 8
drag, startPoint x: 553, startPoint y: 233, endPoint x: 584, endPoint y: 233, distance: 30.7
click at [584, 233] on div "Data [PERSON_NAME]: [DATE] Data entrega: [DATE]" at bounding box center [539, 233] width 231 height 10
click at [560, 234] on span "[DATE]" at bounding box center [550, 232] width 20 height 7
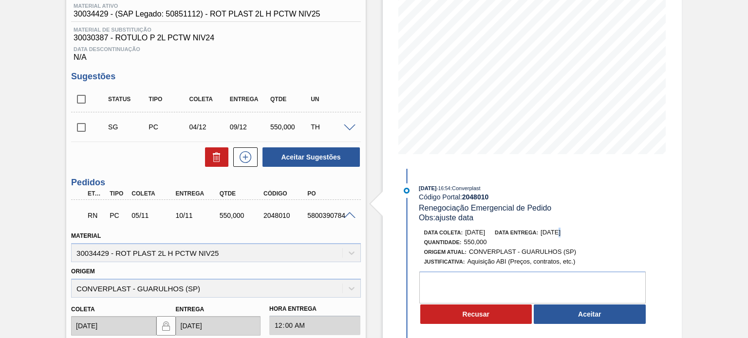
click at [560, 234] on span "[DATE]" at bounding box center [550, 232] width 20 height 7
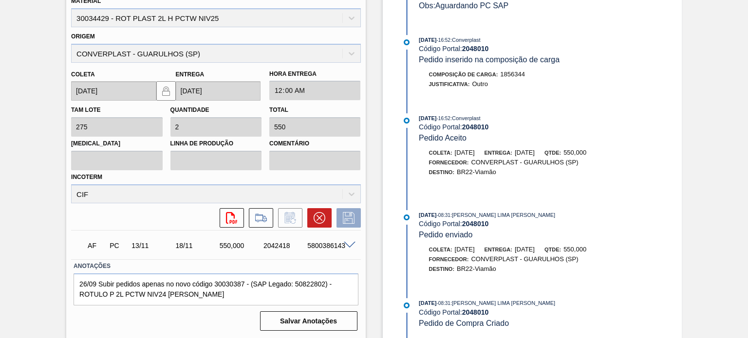
scroll to position [302, 0]
drag, startPoint x: 421, startPoint y: 300, endPoint x: 436, endPoint y: 300, distance: 15.6
click at [436, 300] on span "[DATE]" at bounding box center [428, 303] width 18 height 6
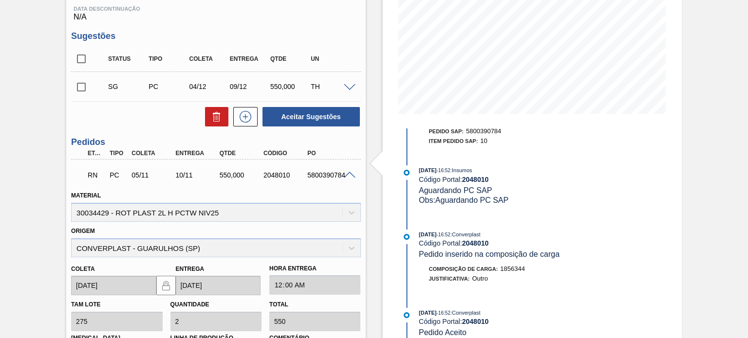
scroll to position [122, 0]
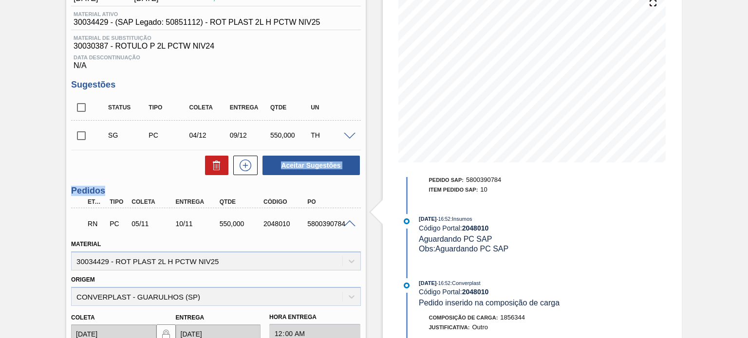
drag, startPoint x: 175, startPoint y: 176, endPoint x: 189, endPoint y: 175, distance: 13.7
click at [189, 175] on div "Unidade Viamão PE MIN 118,996 TH PE MAX 3.166,996 TH Próxima Entrega 10/11 - 55…" at bounding box center [215, 268] width 299 height 619
drag, startPoint x: 176, startPoint y: 224, endPoint x: 191, endPoint y: 224, distance: 14.6
click at [191, 224] on div "10/11" at bounding box center [197, 224] width 48 height 8
click at [187, 224] on div "10/11" at bounding box center [197, 224] width 48 height 8
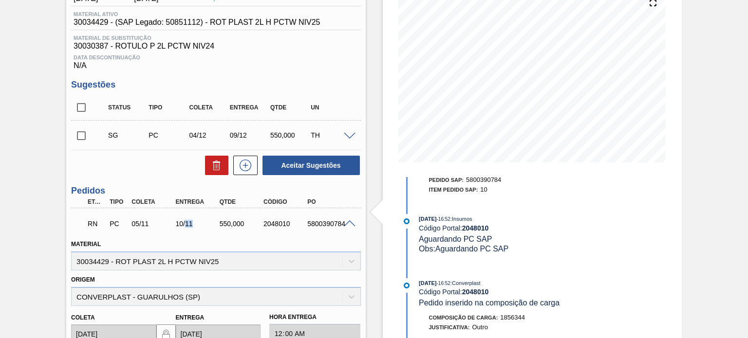
click at [187, 224] on div "10/11" at bounding box center [197, 224] width 48 height 8
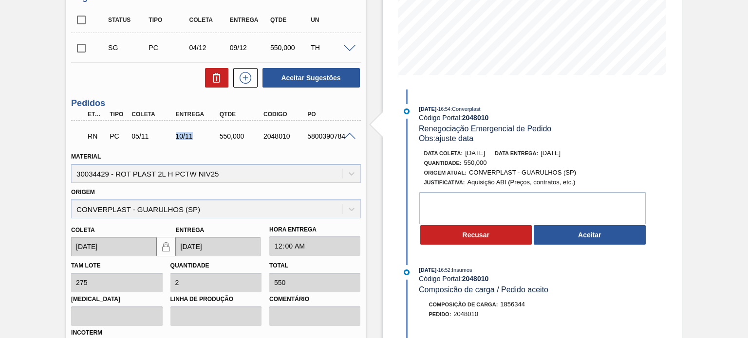
scroll to position [219, 0]
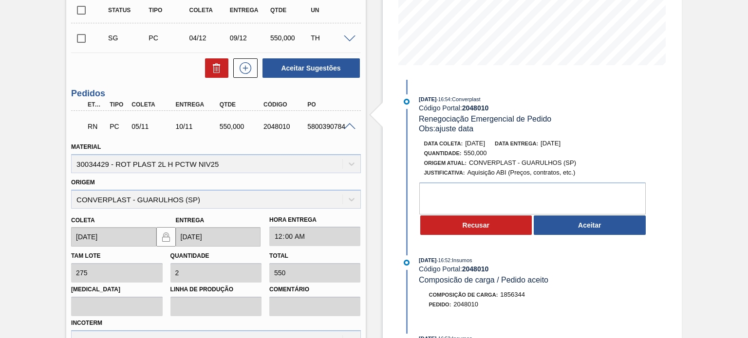
click at [279, 128] on div "2048010" at bounding box center [285, 127] width 48 height 8
copy div "2048010"
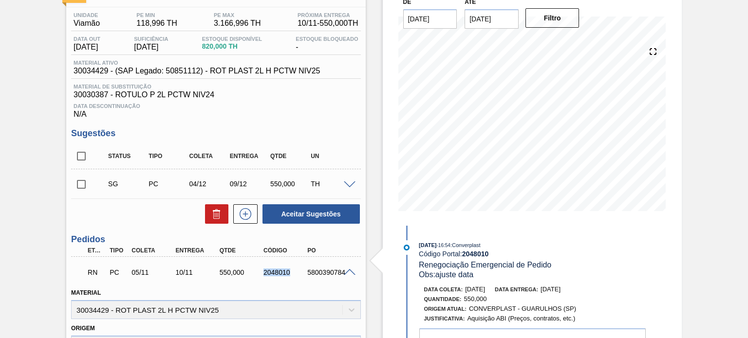
scroll to position [25, 0]
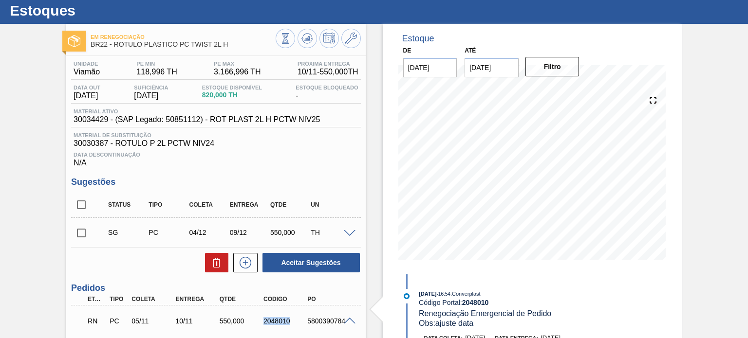
drag, startPoint x: 136, startPoint y: 91, endPoint x: 193, endPoint y: 97, distance: 57.3
click at [193, 97] on div "Data out 27/10/2025 Suficiência 27/10/2025 Estoque Disponível 820,000 TH Estoqu…" at bounding box center [215, 94] width 289 height 19
click at [168, 92] on span "[DATE]" at bounding box center [151, 95] width 34 height 9
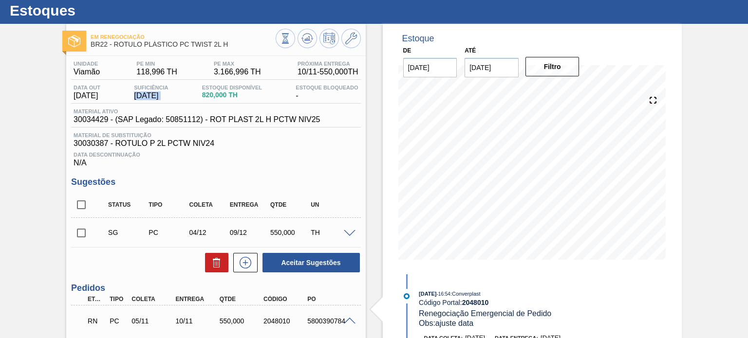
click at [168, 92] on span "[DATE]" at bounding box center [151, 95] width 34 height 9
click at [299, 32] on button at bounding box center [306, 38] width 19 height 19
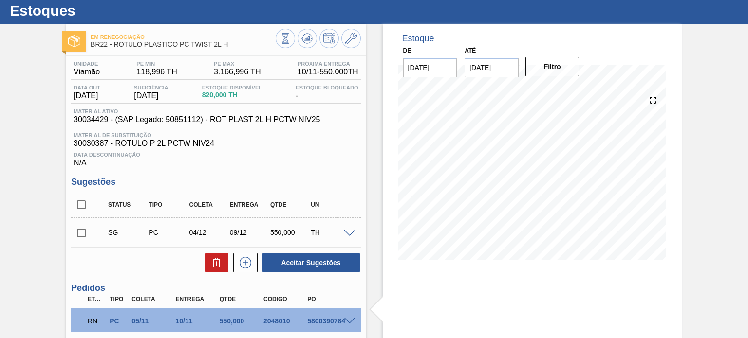
click at [179, 325] on div "10/11" at bounding box center [197, 321] width 48 height 8
click at [178, 325] on div "10/11" at bounding box center [197, 321] width 48 height 8
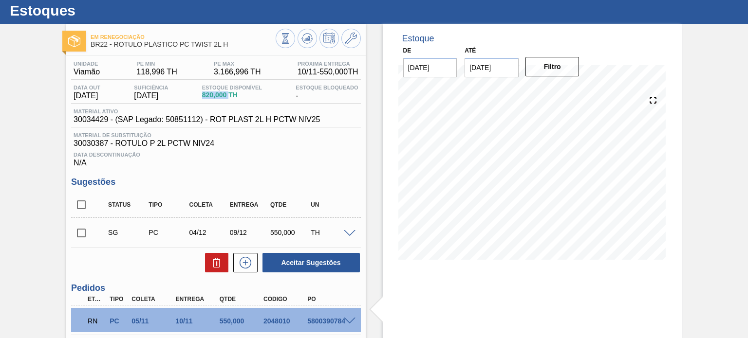
drag, startPoint x: 208, startPoint y: 96, endPoint x: 235, endPoint y: 95, distance: 26.3
click at [235, 95] on span "820,000 TH" at bounding box center [232, 94] width 60 height 7
copy span "820,000"
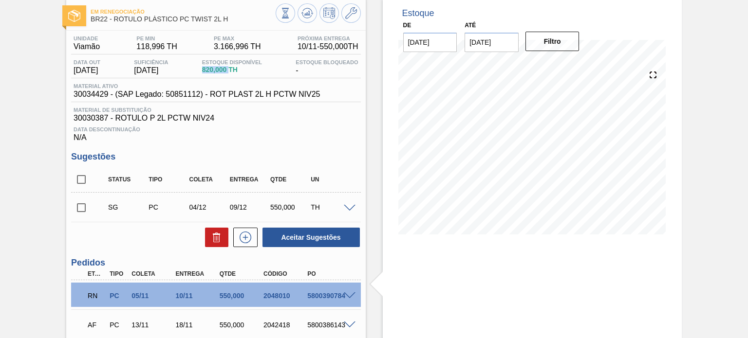
scroll to position [0, 0]
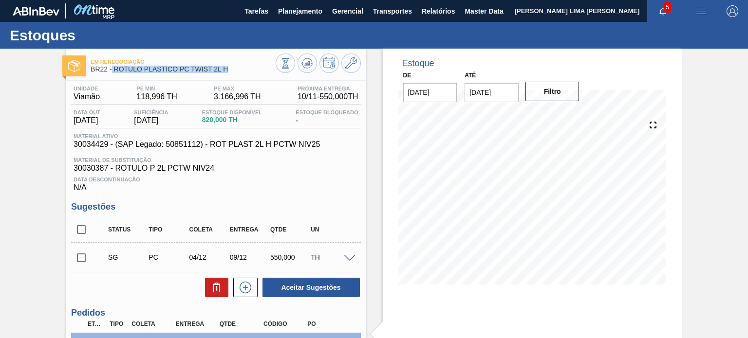
drag, startPoint x: 230, startPoint y: 72, endPoint x: 112, endPoint y: 70, distance: 118.3
click at [112, 70] on span "BR22 - RÓTULO PLÁSTICO PC TWIST 2L H" at bounding box center [183, 69] width 184 height 7
copy span "RÓTULO PLÁSTICO PC TWIST 2L H"
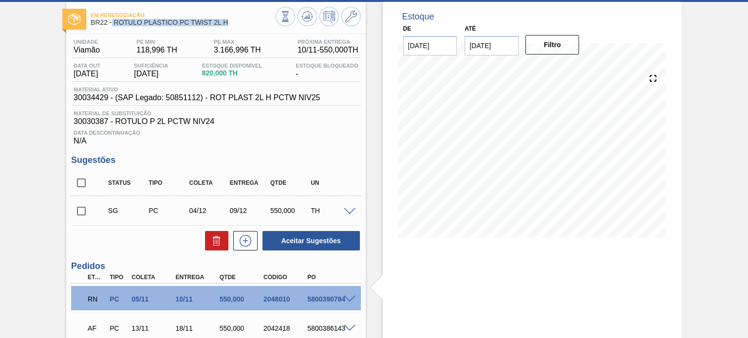
scroll to position [130, 0]
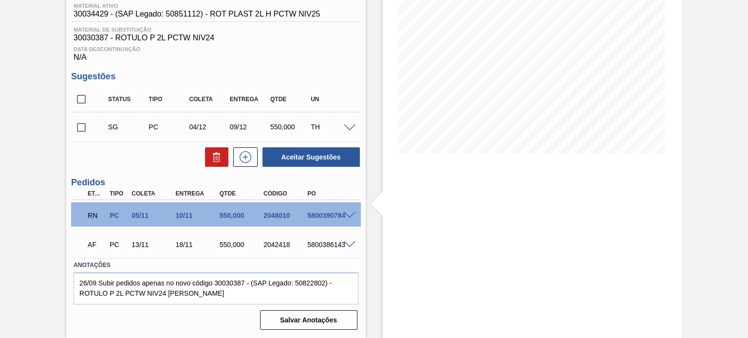
click at [269, 211] on div "RN PC 05/11 10/11 550,000 2048010 5800390784" at bounding box center [212, 214] width 263 height 19
click at [268, 212] on div "2048010" at bounding box center [285, 216] width 48 height 8
copy div "2048010"
click at [347, 214] on span at bounding box center [350, 215] width 12 height 7
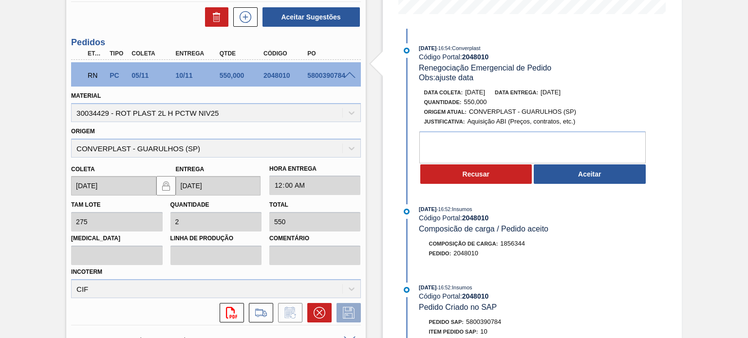
scroll to position [276, 0]
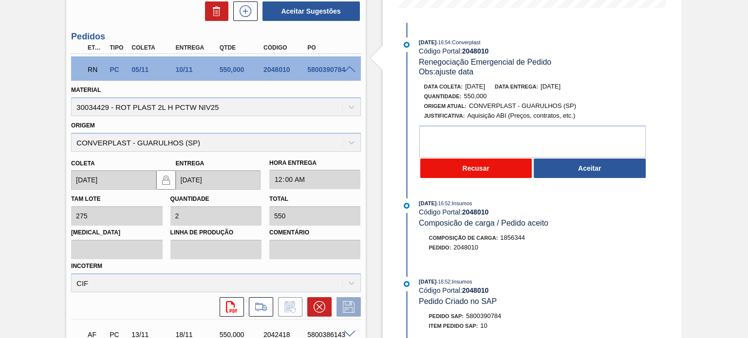
click at [471, 172] on button "Recusar" at bounding box center [476, 168] width 112 height 19
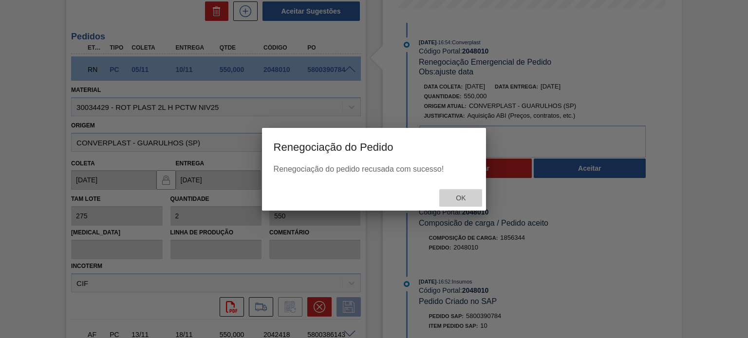
click at [457, 196] on span "Ok" at bounding box center [460, 198] width 25 height 8
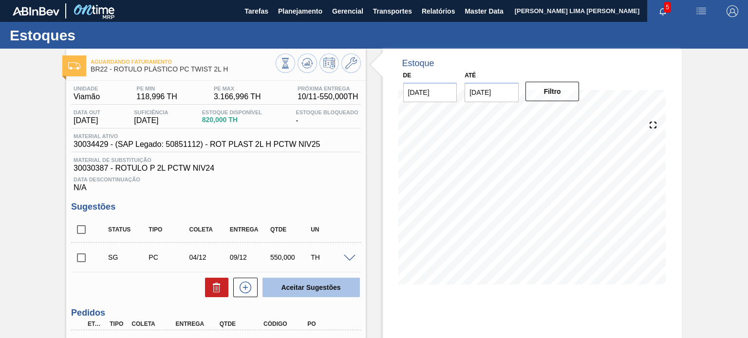
scroll to position [130, 0]
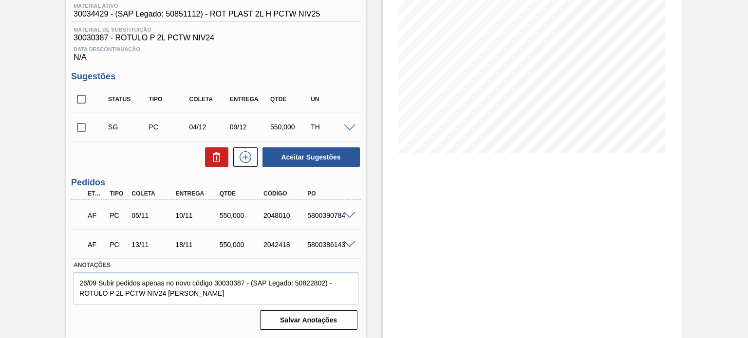
click at [341, 217] on div at bounding box center [350, 214] width 19 height 7
click at [348, 221] on div "AF PC 05/11 10/11 550,000 2048010 5800390784" at bounding box center [215, 214] width 289 height 24
click at [347, 218] on span at bounding box center [350, 215] width 12 height 7
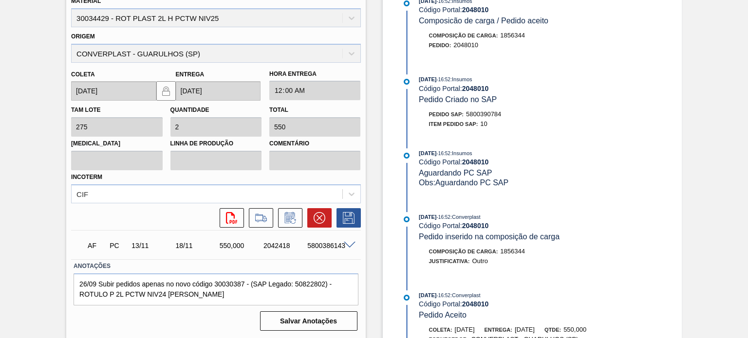
scroll to position [329, 0]
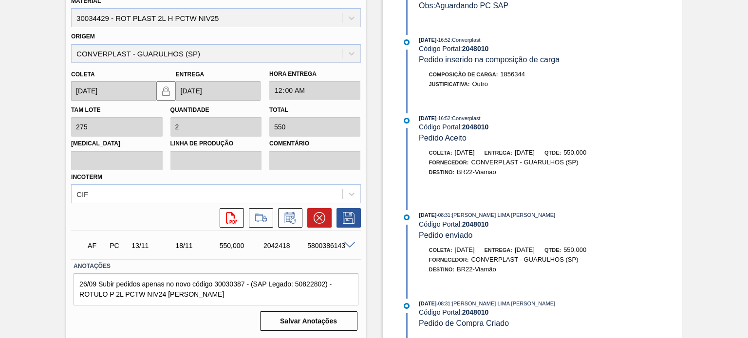
drag, startPoint x: 421, startPoint y: 303, endPoint x: 436, endPoint y: 304, distance: 15.6
click at [436, 304] on span "[DATE]" at bounding box center [428, 304] width 18 height 6
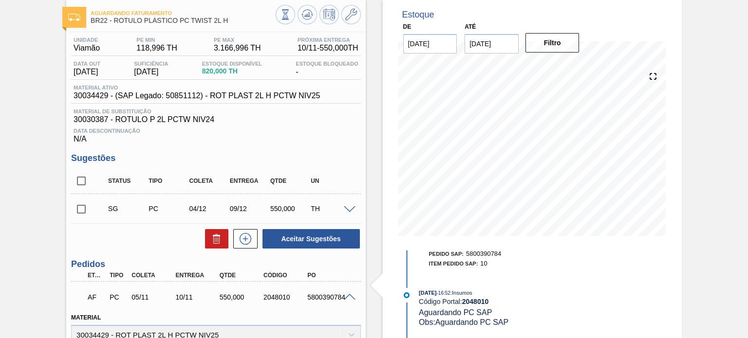
scroll to position [0, 0]
